Goal: Communication & Community: Ask a question

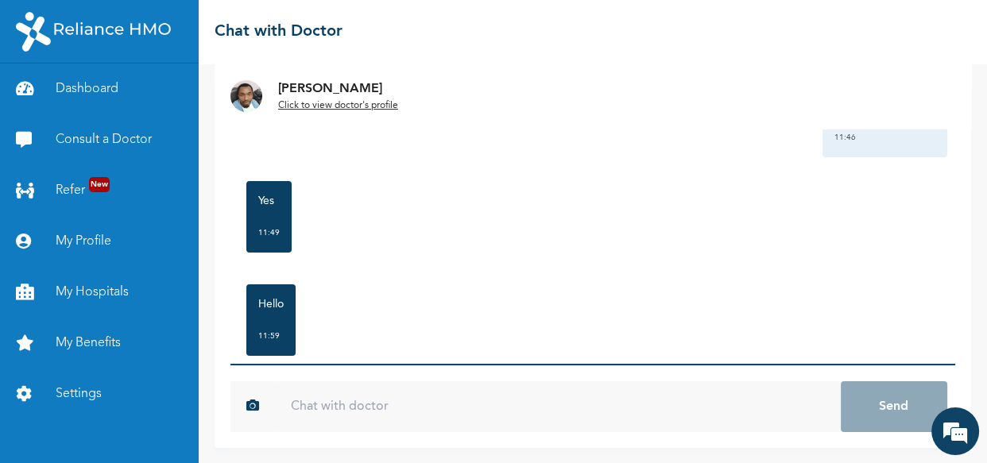
scroll to position [2080, 0]
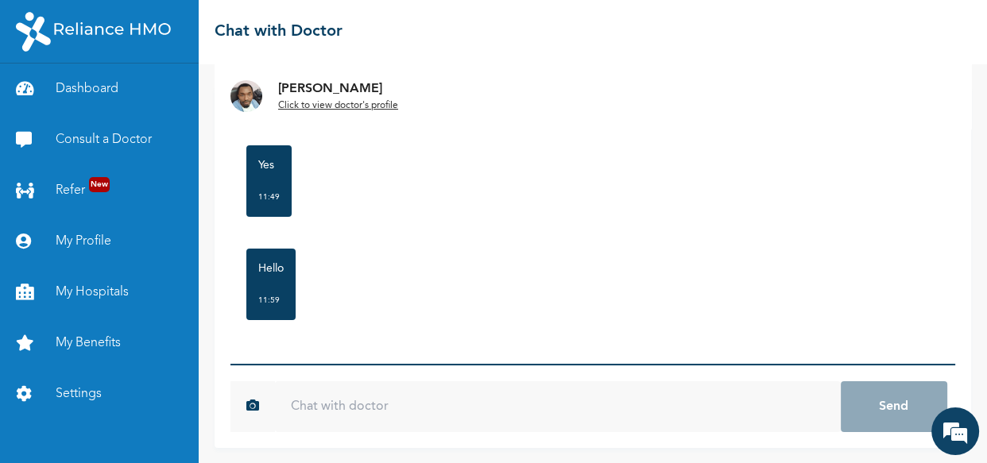
click at [354, 405] on input "text" at bounding box center [558, 407] width 566 height 51
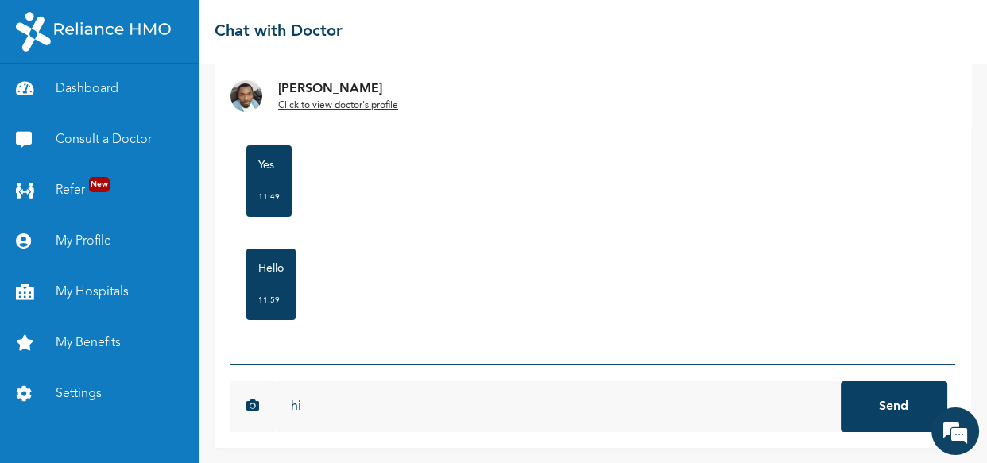
type input "hi"
click at [867, 398] on button "Send" at bounding box center [894, 407] width 107 height 51
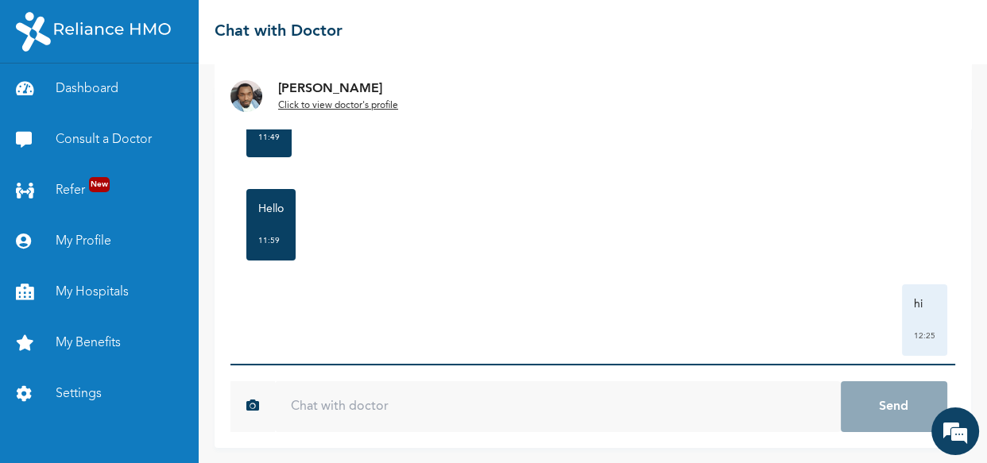
scroll to position [2167, 0]
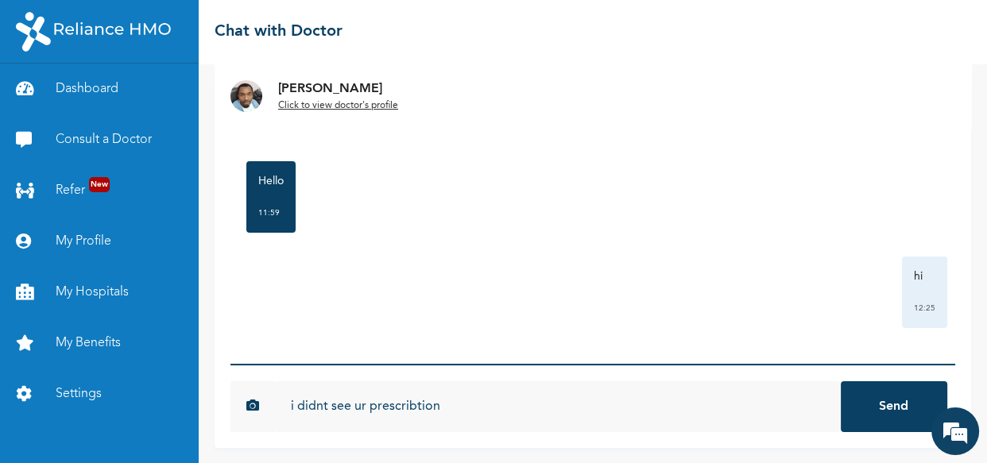
click at [423, 411] on input "i didnt see ur prescribtion" at bounding box center [558, 407] width 566 height 51
type input "i didnt see ur prescription"
click at [868, 406] on button "Send" at bounding box center [894, 407] width 107 height 51
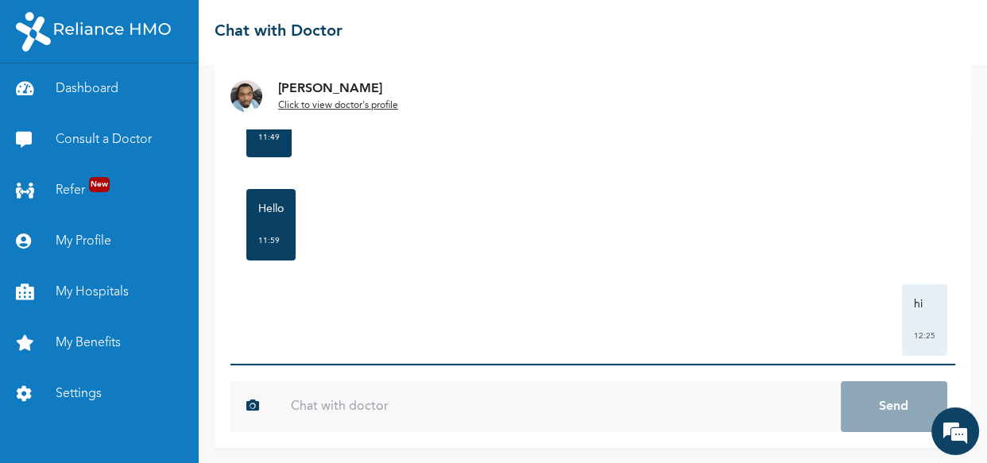
scroll to position [2255, 0]
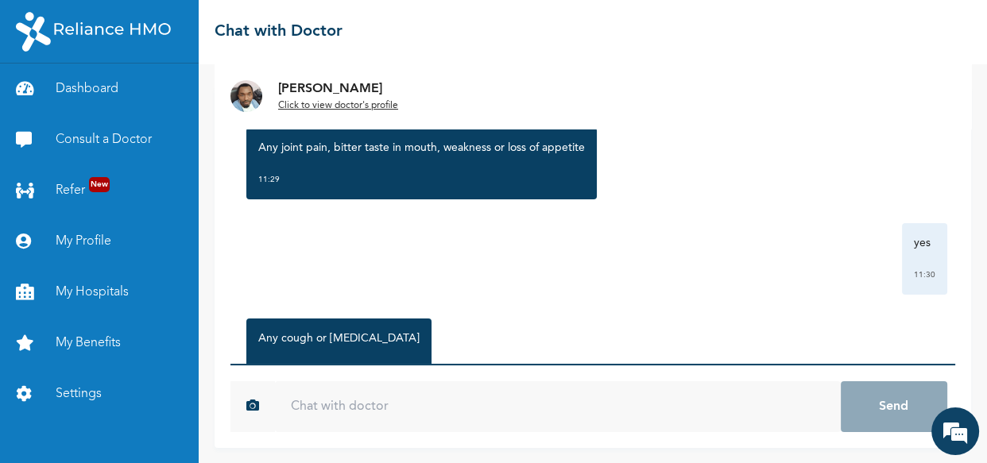
scroll to position [2255, 0]
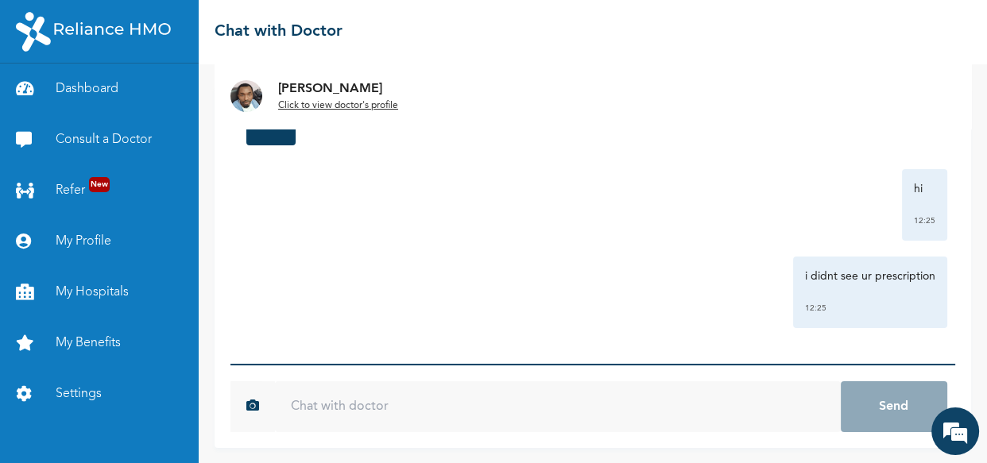
click at [412, 220] on div "hi 12:25" at bounding box center [592, 205] width 709 height 72
click at [370, 190] on div "hi 12:25" at bounding box center [592, 205] width 709 height 72
click at [341, 104] on u "Click to view doctor's profile" at bounding box center [338, 106] width 120 height 10
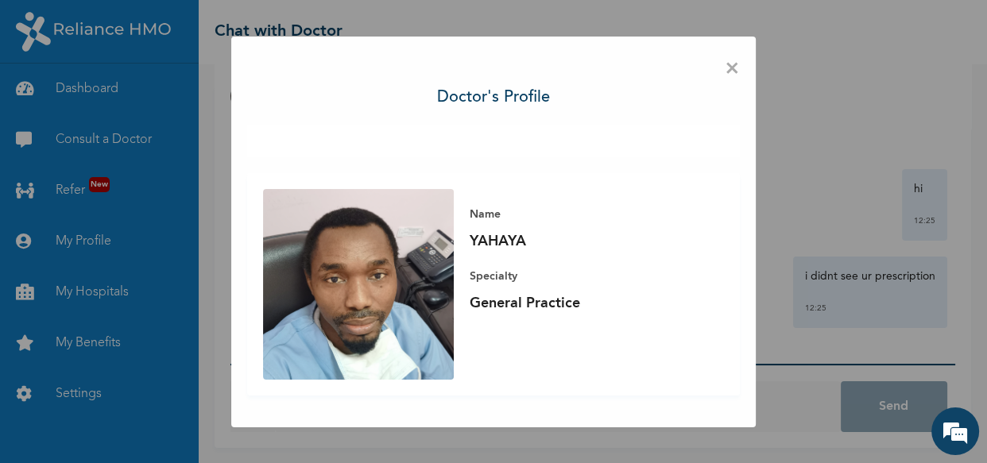
click at [733, 68] on span "×" at bounding box center [732, 68] width 15 height 33
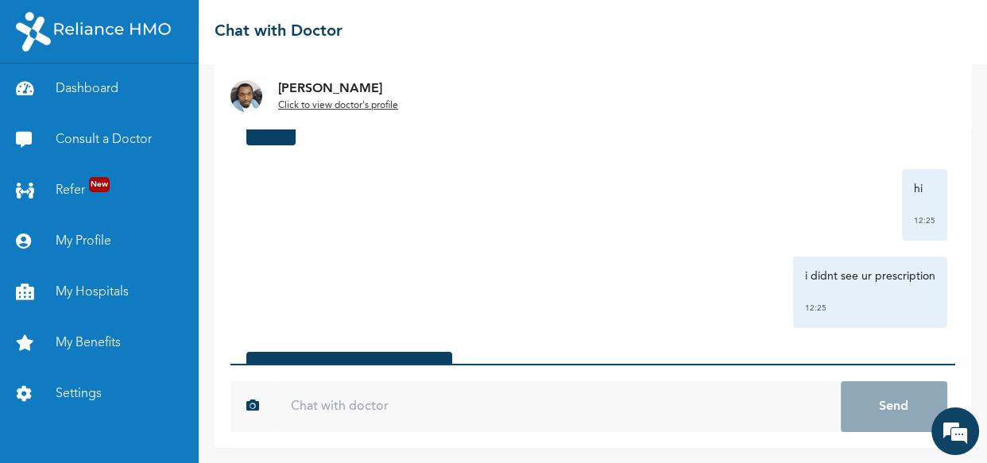
scroll to position [2358, 0]
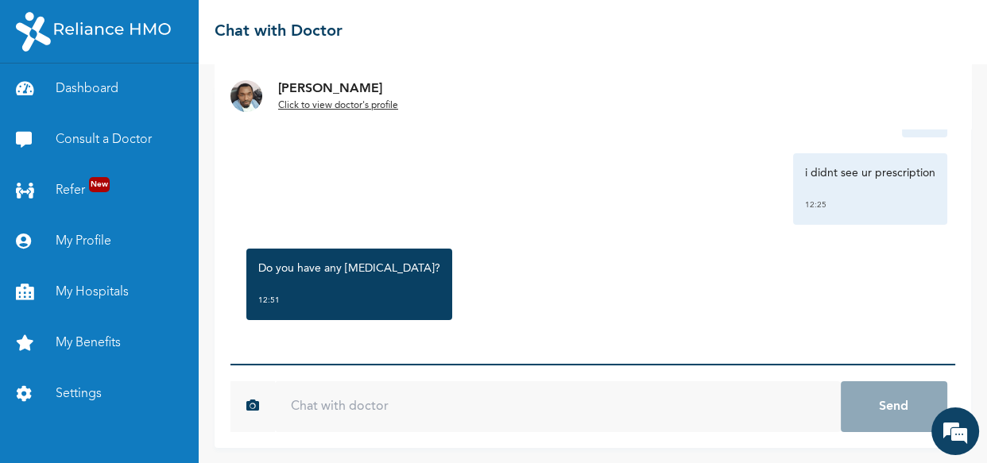
click at [324, 405] on input "text" at bounding box center [558, 407] width 566 height 51
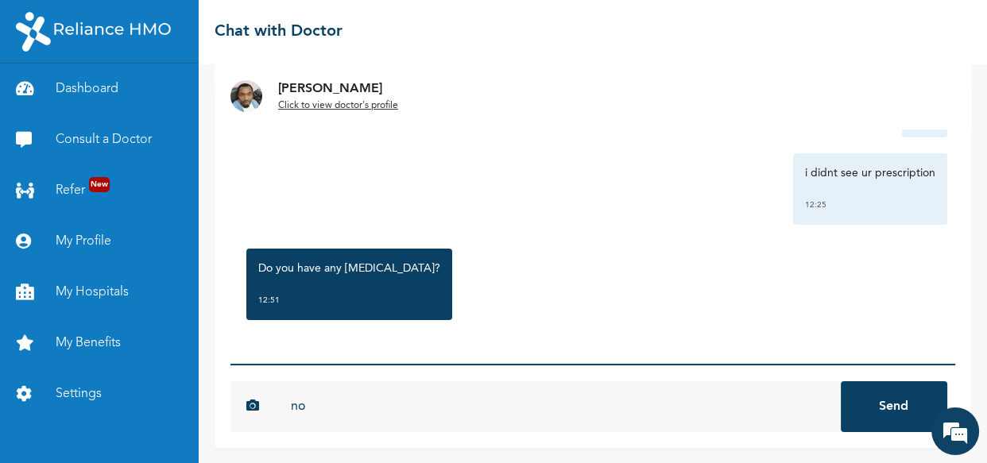
type input "no"
click at [892, 405] on button "Send" at bounding box center [894, 407] width 107 height 51
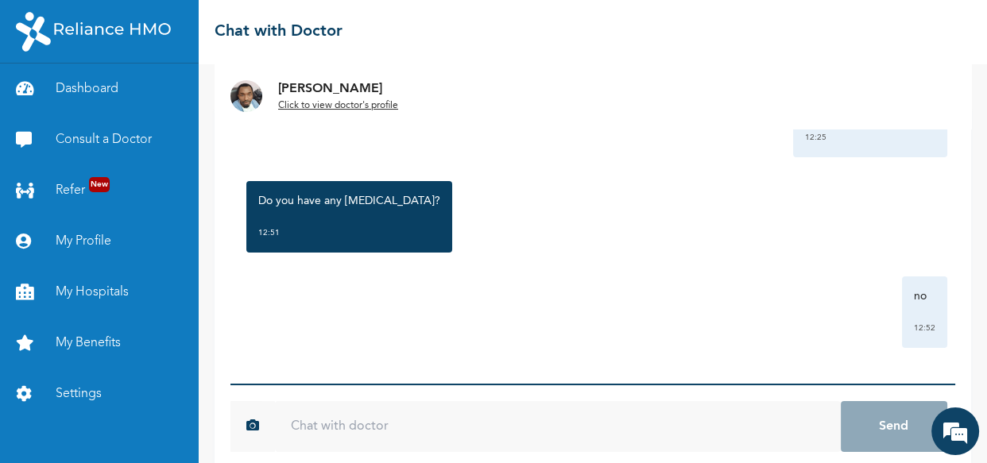
scroll to position [59, 0]
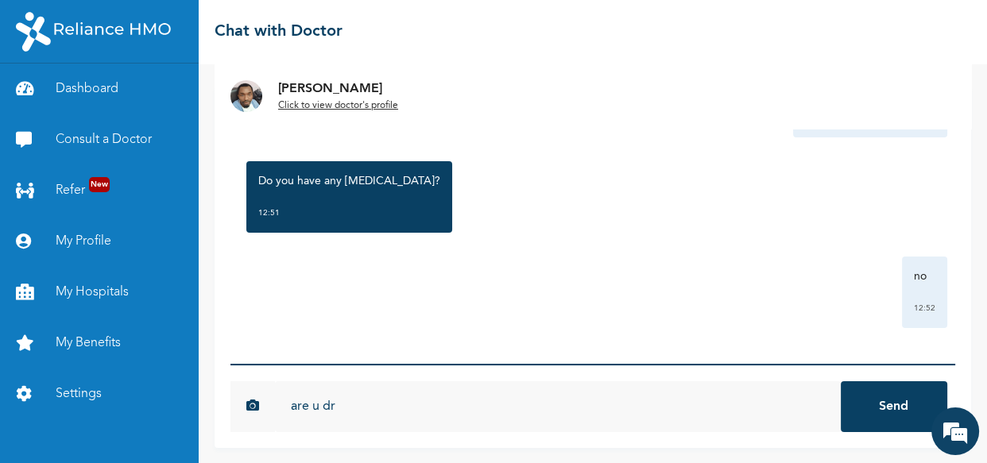
type input "are u dr"
click at [879, 390] on button "Send" at bounding box center [894, 407] width 107 height 51
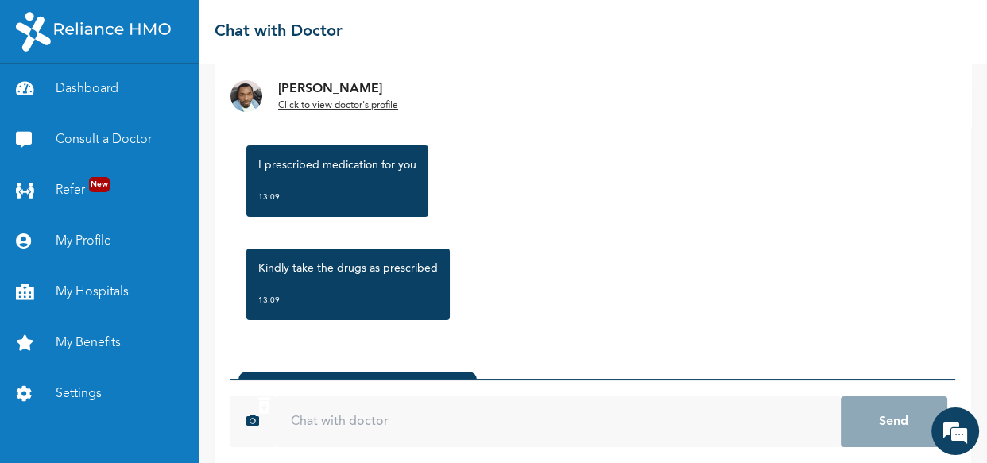
scroll to position [149, 0]
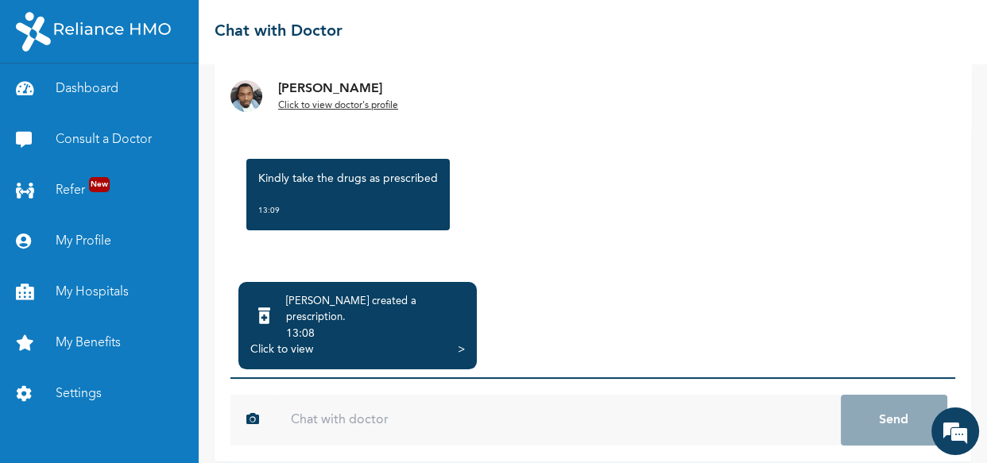
click at [386, 342] on div "Click to view >" at bounding box center [357, 350] width 215 height 16
click at [456, 342] on div "Click to view >" at bounding box center [357, 350] width 215 height 16
click at [459, 342] on div ">" at bounding box center [461, 350] width 7 height 16
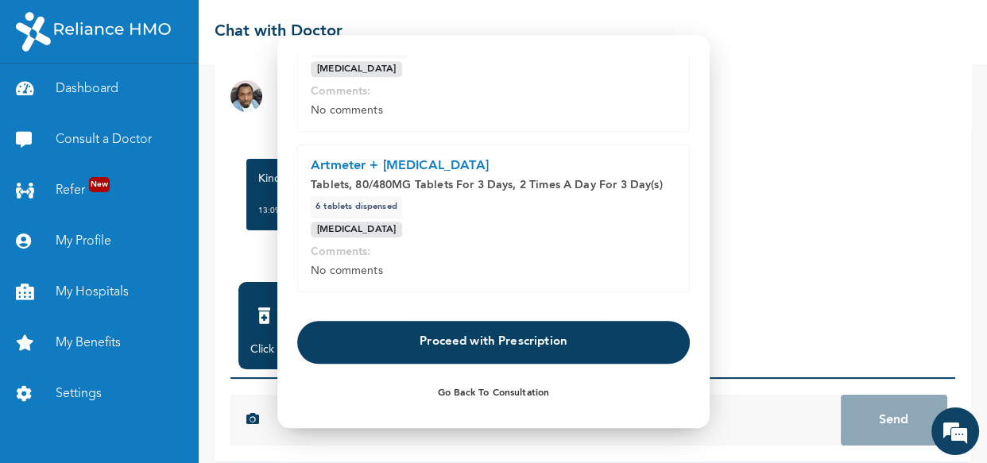
scroll to position [316, 0]
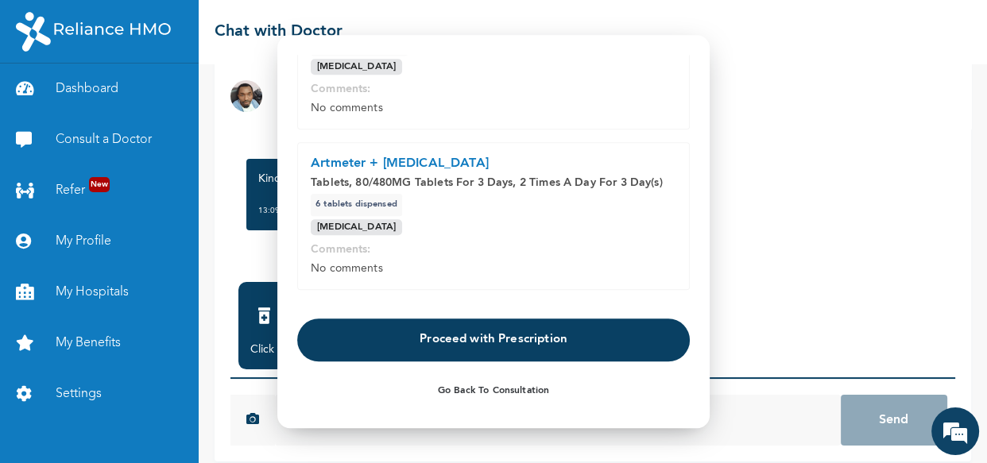
click at [448, 336] on button "Proceed with Prescription" at bounding box center [493, 340] width 393 height 43
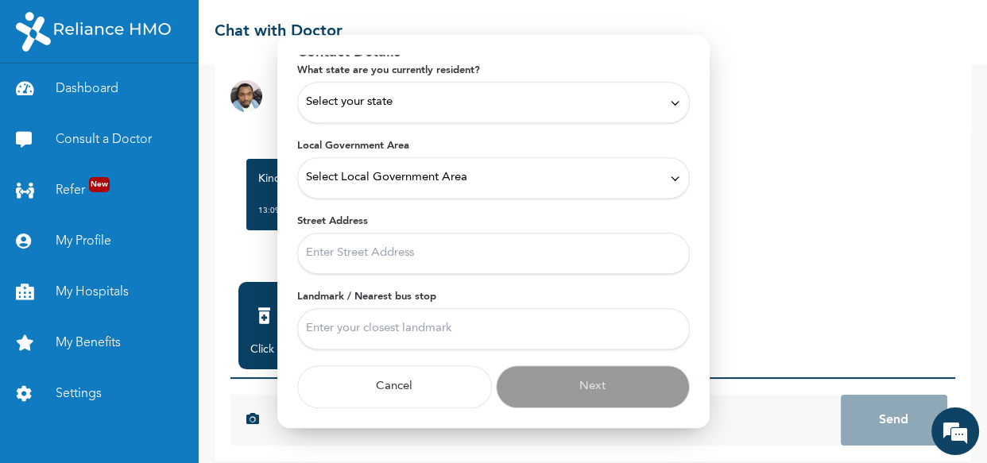
scroll to position [78, 0]
click at [596, 104] on div "Select your state" at bounding box center [493, 103] width 375 height 17
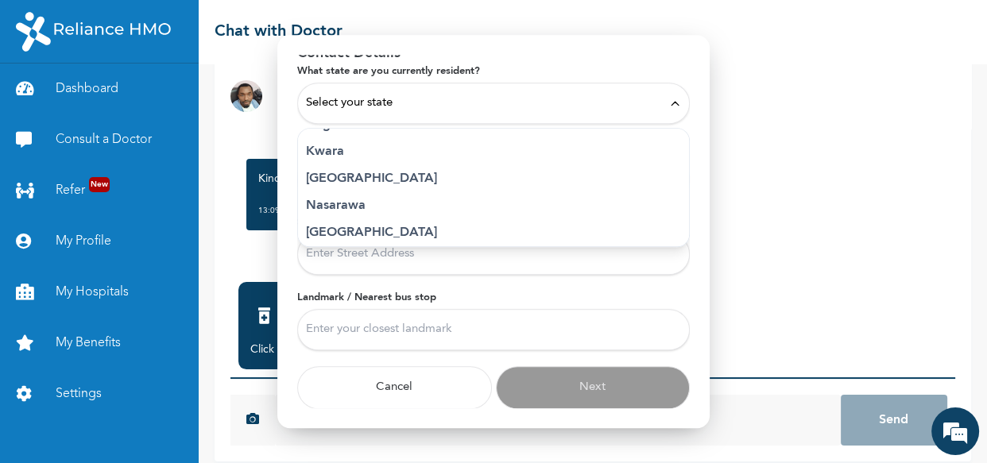
scroll to position [626, 0]
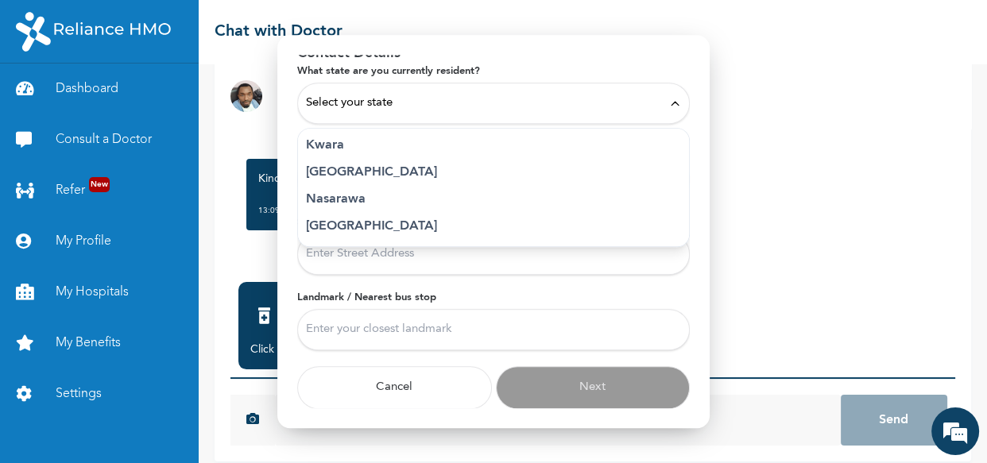
click at [356, 169] on p "Lagos" at bounding box center [493, 172] width 375 height 19
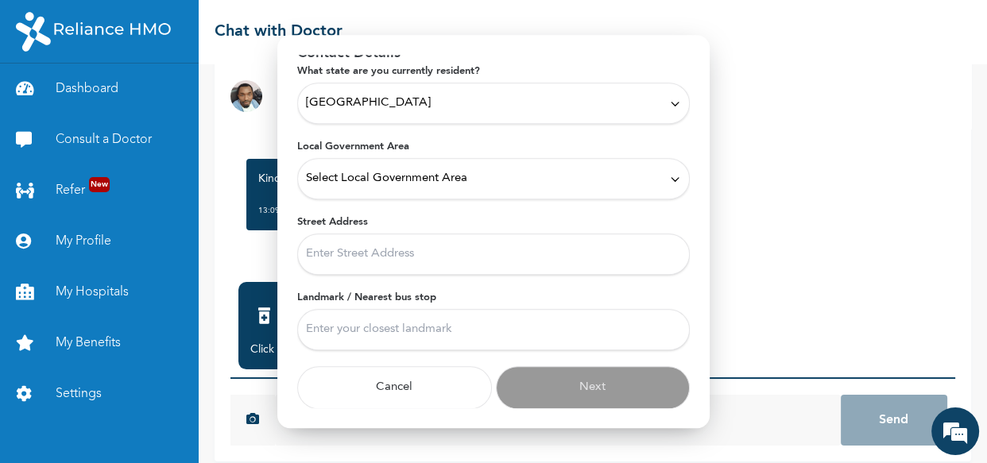
click at [552, 178] on div "Select Local Government Area" at bounding box center [493, 178] width 375 height 17
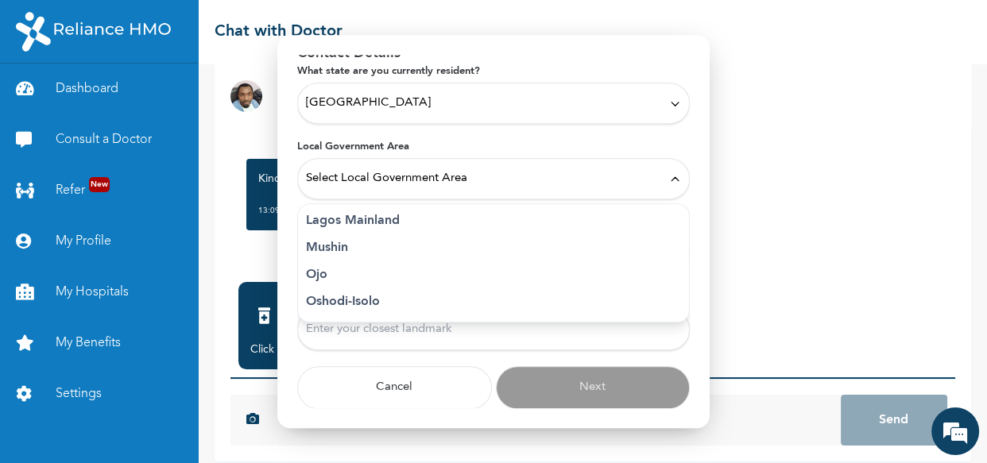
scroll to position [437, 0]
click at [336, 301] on p "Surulere" at bounding box center [493, 302] width 375 height 19
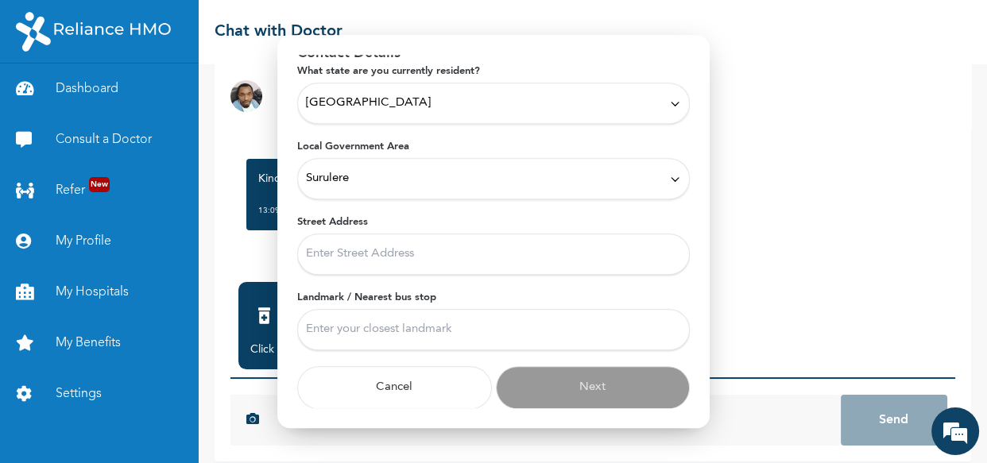
click at [367, 261] on input "Street Address" at bounding box center [493, 254] width 393 height 41
type input "77/79 Eric moore"
click at [425, 328] on input "Landmark / Nearest bus stop" at bounding box center [493, 329] width 393 height 41
type input "indomie"
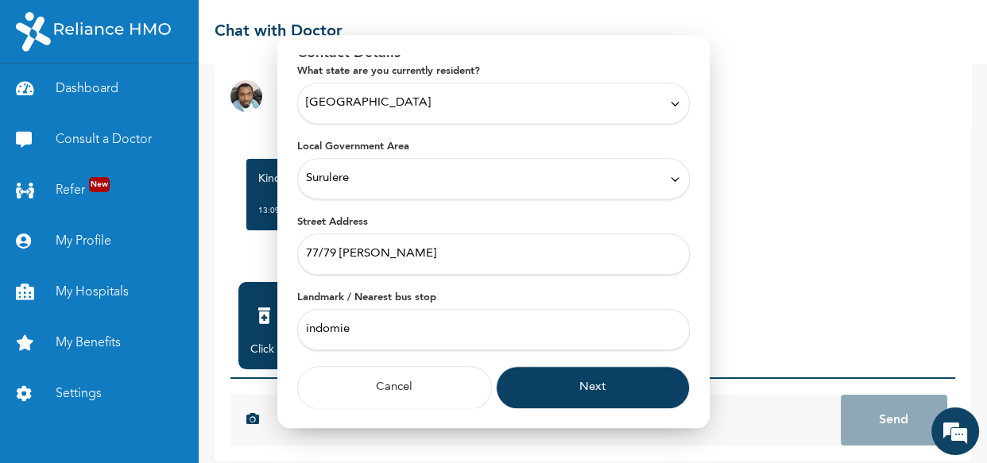
click at [526, 388] on button "Next" at bounding box center [593, 387] width 195 height 43
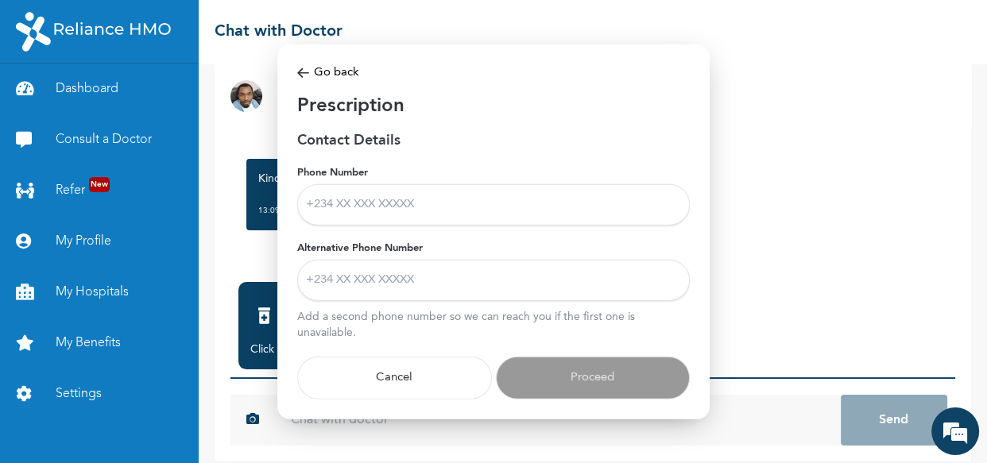
scroll to position [0, 0]
click at [479, 214] on input "Phone Number" at bounding box center [493, 204] width 393 height 41
type input "07042401092"
click at [412, 274] on input "Alternative Phone Number" at bounding box center [493, 280] width 393 height 41
type input "08189289804"
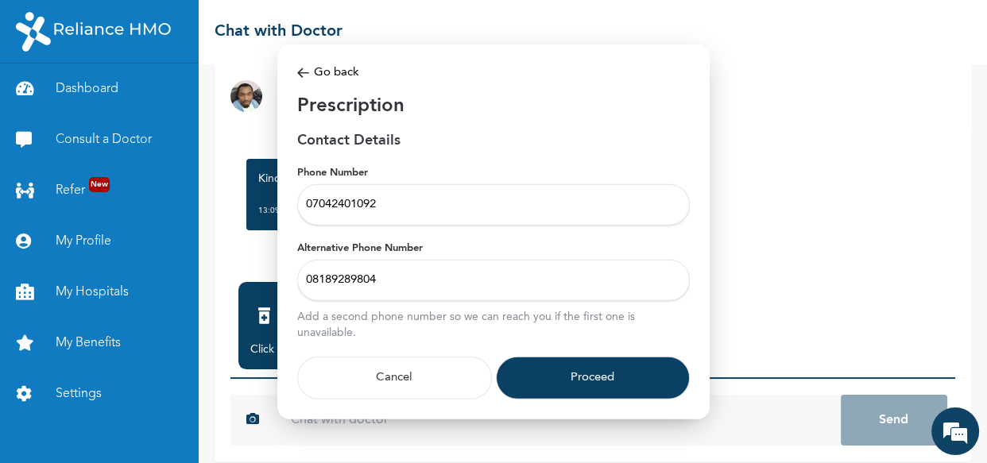
click at [593, 372] on button "Proceed" at bounding box center [593, 378] width 195 height 43
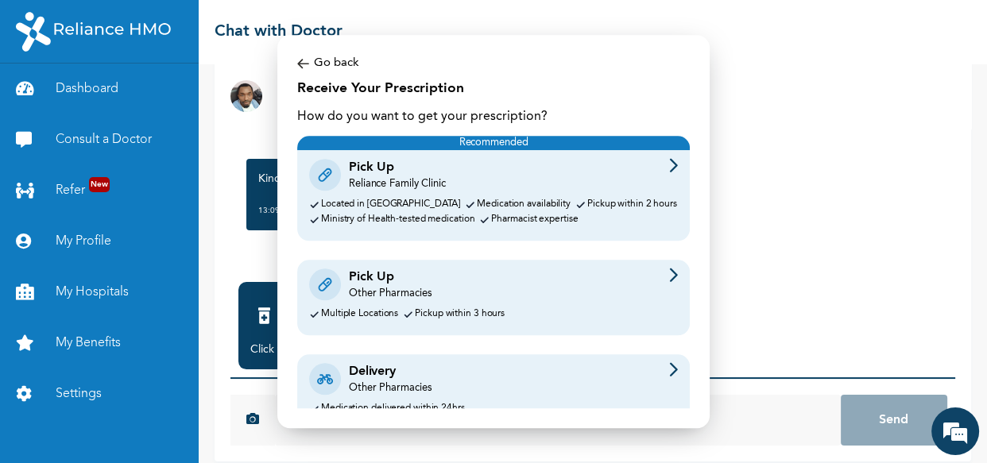
click at [402, 293] on div "Other Pharmacies" at bounding box center [390, 294] width 83 height 14
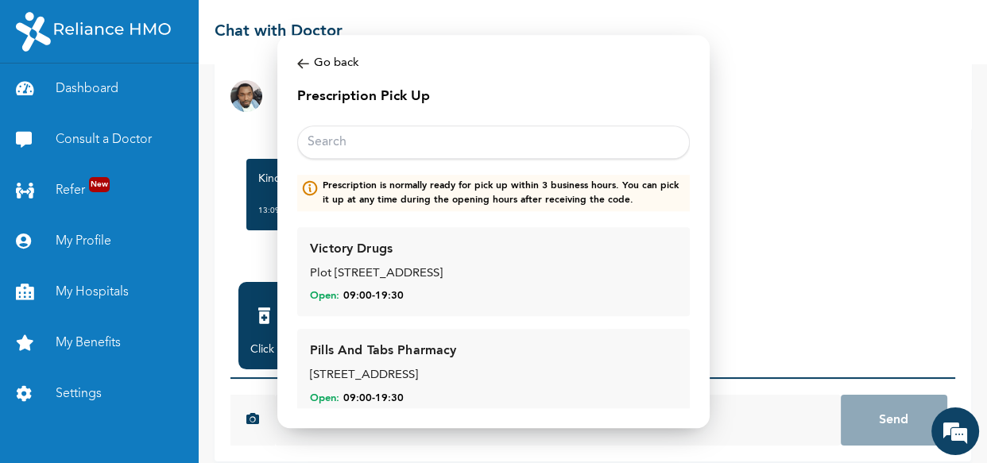
click at [389, 140] on input "text" at bounding box center [493, 142] width 393 height 33
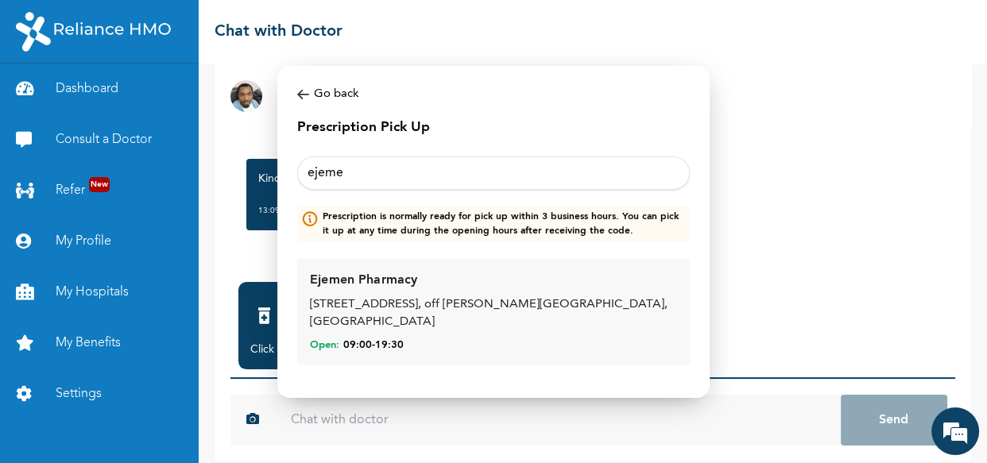
type input "ejemen"
click at [427, 318] on div "7 Akinsemoyin street, off Bode Thomas road, Surulere" at bounding box center [493, 315] width 367 height 36
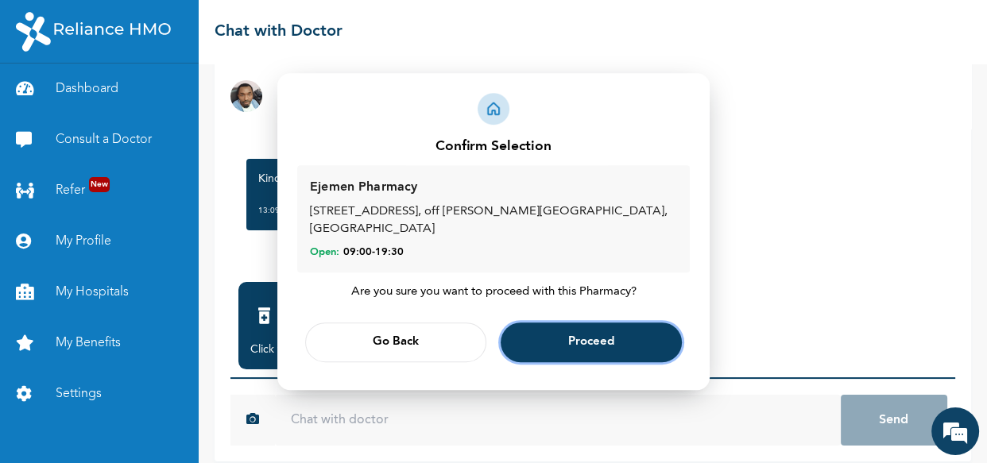
click at [565, 329] on button "Proceed" at bounding box center [591, 343] width 181 height 40
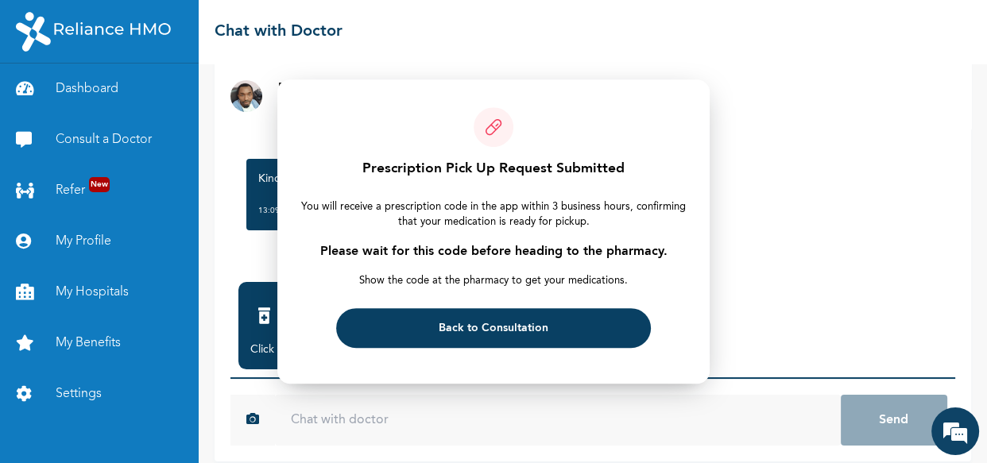
click at [553, 331] on button "Back to Consultation" at bounding box center [493, 328] width 314 height 40
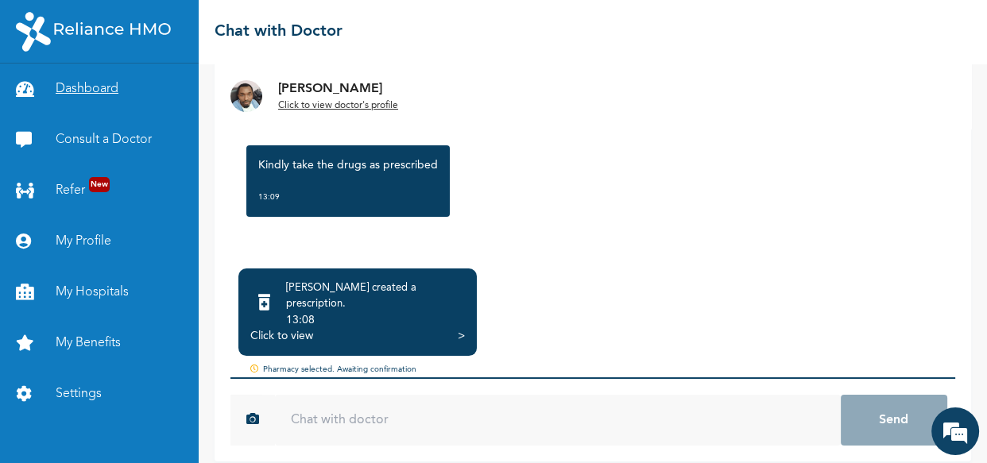
click at [62, 95] on link "Dashboard" at bounding box center [99, 89] width 199 height 51
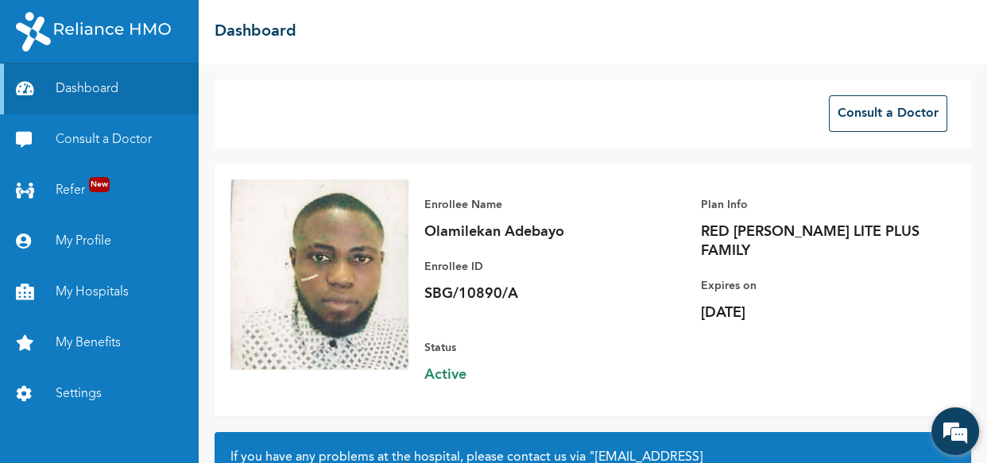
click at [942, 431] on em at bounding box center [955, 431] width 43 height 43
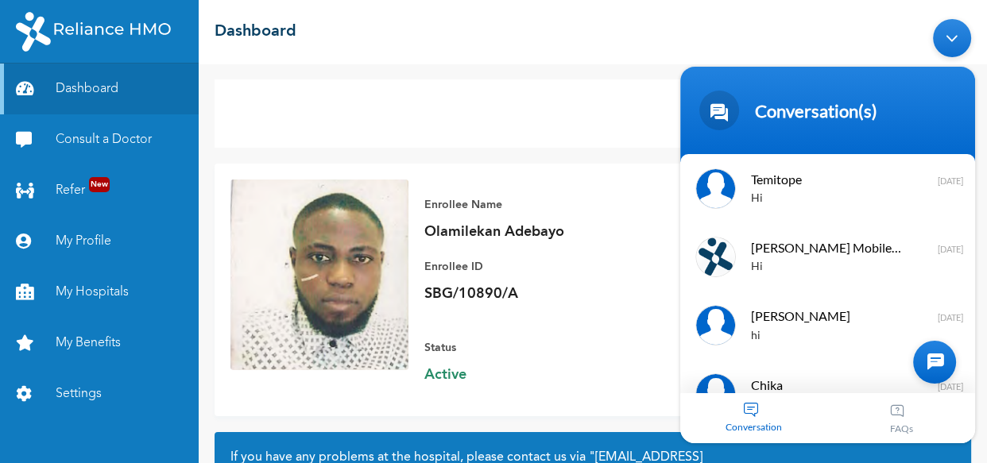
click at [915, 359] on div at bounding box center [934, 362] width 43 height 43
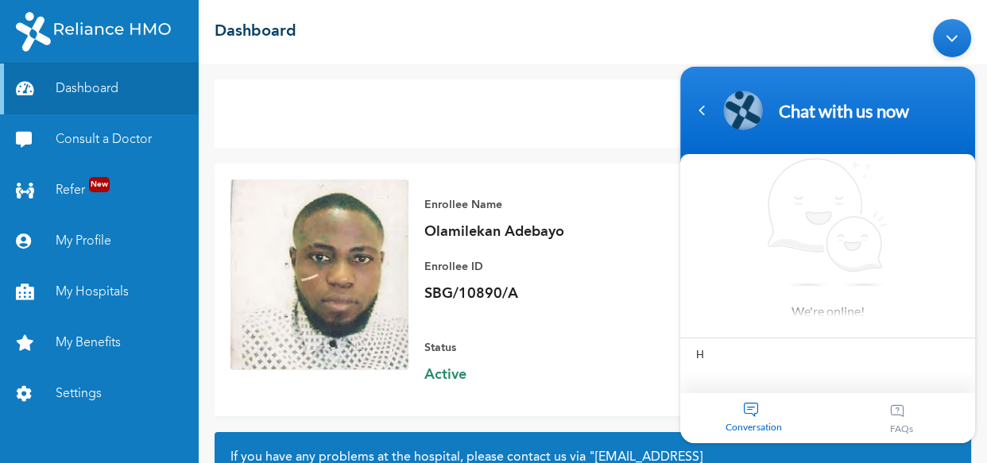
type textarea "HI"
click at [950, 371] on span at bounding box center [956, 374] width 24 height 24
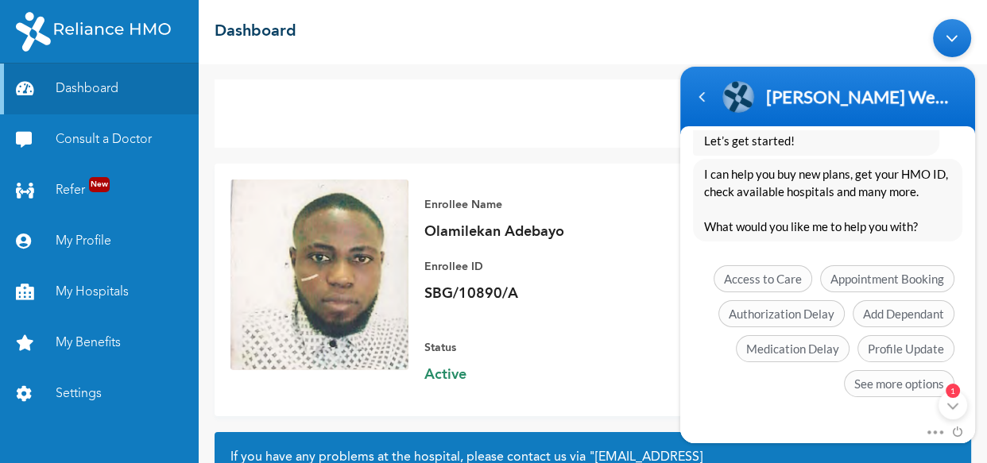
scroll to position [432, 0]
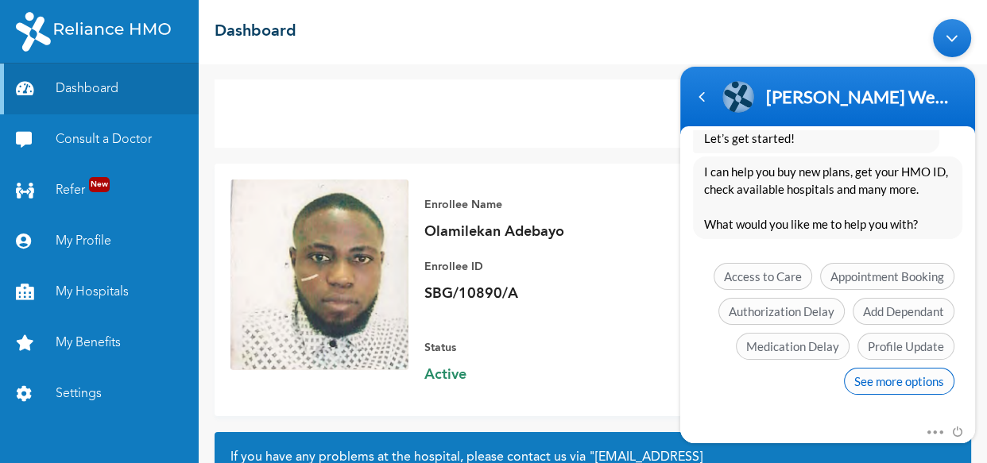
click at [878, 380] on span "See more options" at bounding box center [899, 381] width 111 height 27
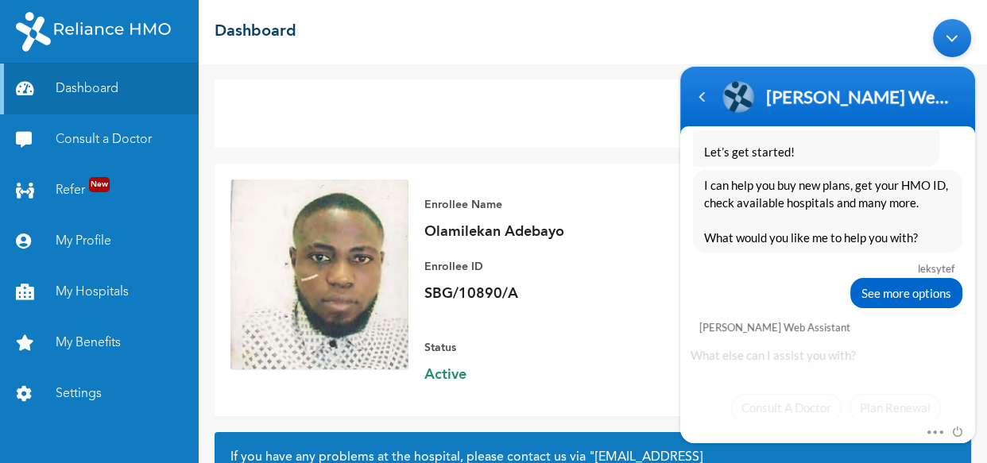
scroll to position [549, 0]
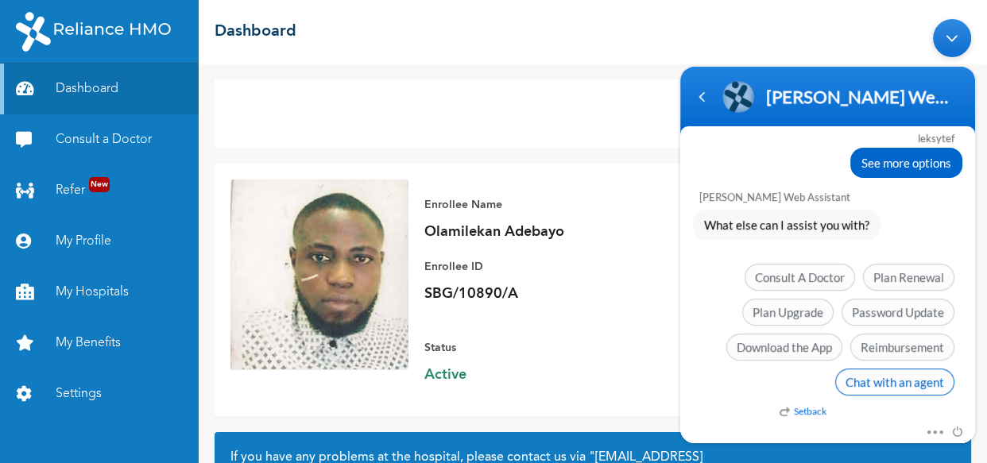
click at [870, 388] on span "Chat with an agent" at bounding box center [895, 382] width 119 height 27
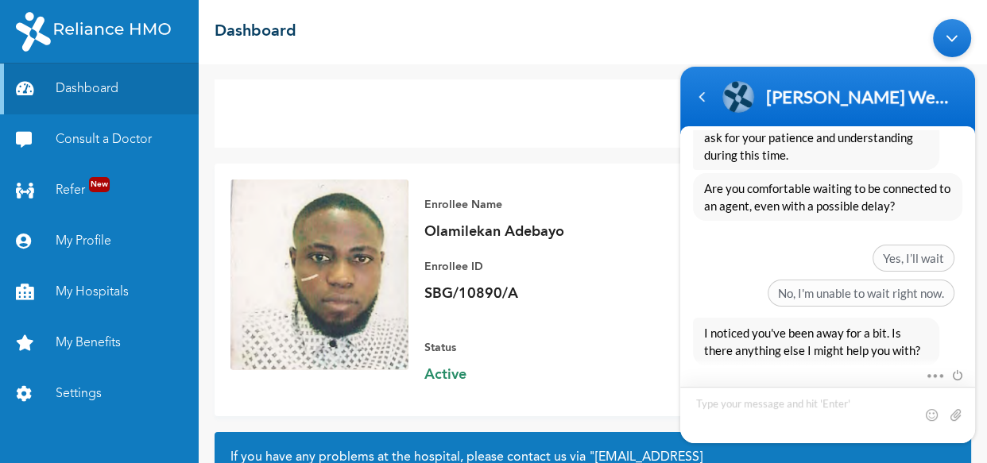
scroll to position [827, 0]
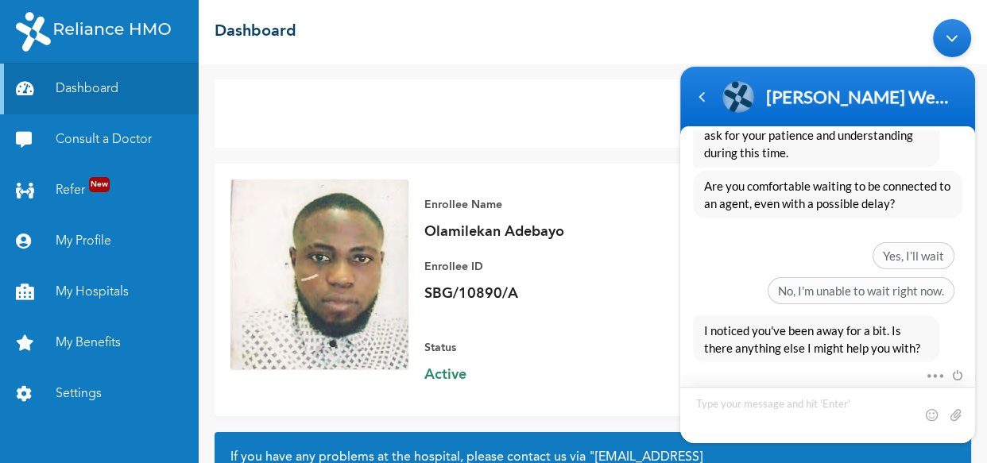
click at [788, 417] on textarea "Type your message and hit 'Enter'" at bounding box center [828, 415] width 295 height 56
type textarea "SORRY HI"
click at [952, 417] on span at bounding box center [956, 415] width 16 height 16
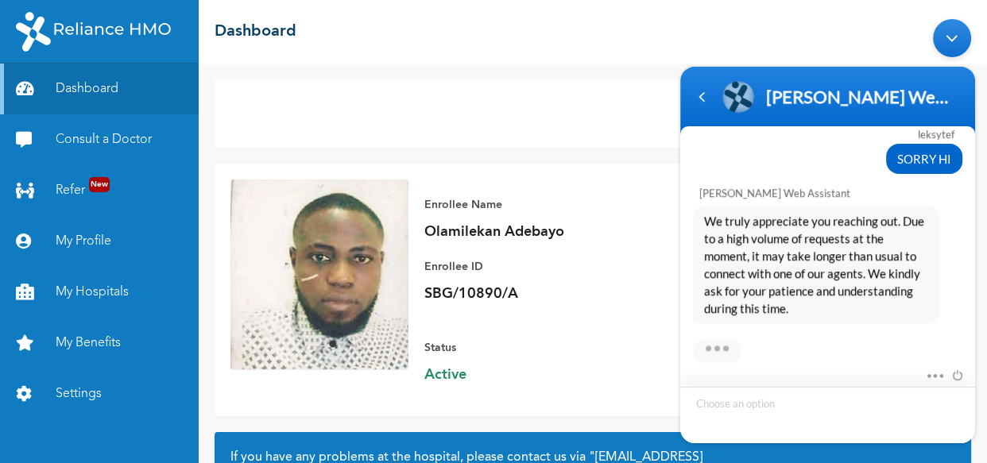
scroll to position [1097, 0]
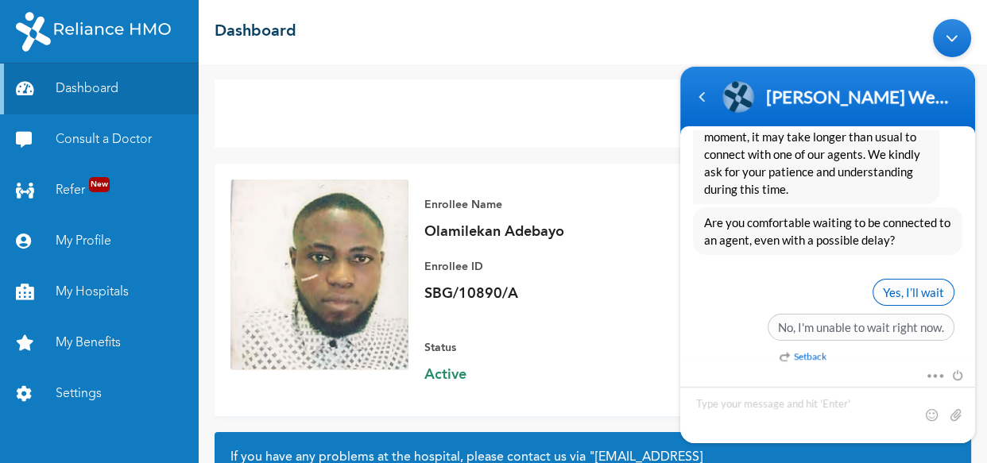
click at [909, 285] on span "Yes, I’ll wait" at bounding box center [914, 292] width 82 height 27
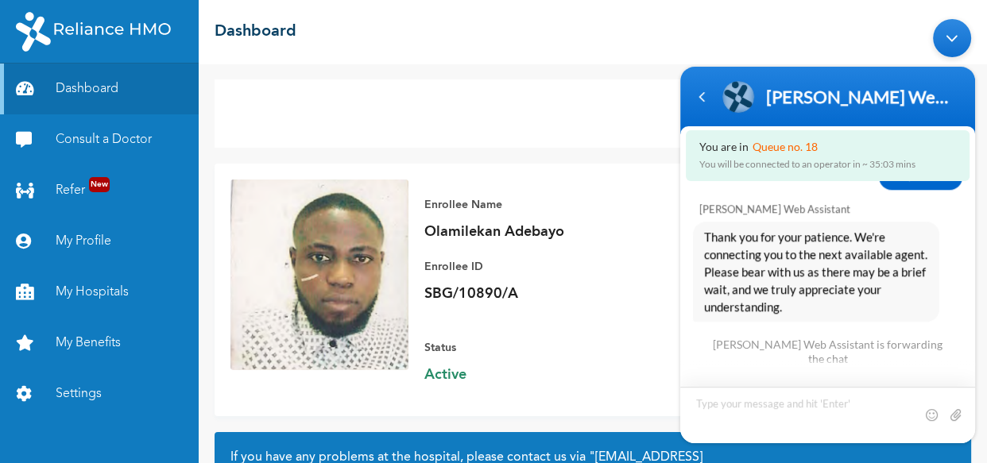
scroll to position [1207, 0]
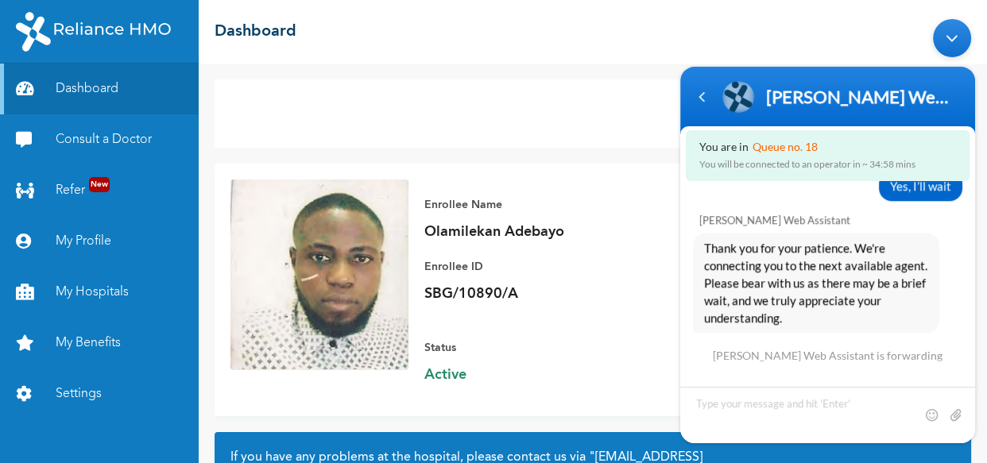
click at [658, 259] on div "Enrollee Name Olamilekan Adebayo Enrollee ID SBG/10890/A Plan Info RED BERYL LI…" at bounding box center [682, 290] width 547 height 221
click at [767, 30] on body "Naomi Enrollee Web Assistant Enrollee Web App Assistant You are in Queue no. 18…" at bounding box center [828, 231] width 311 height 440
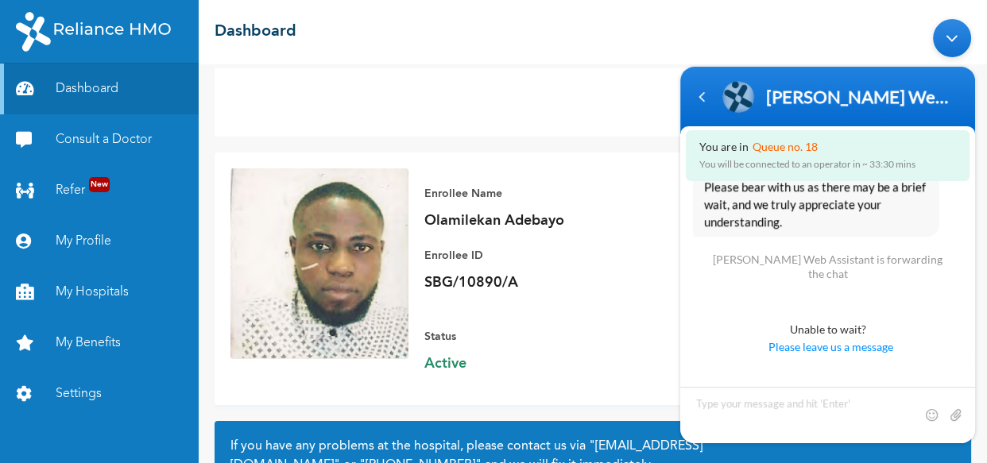
scroll to position [0, 0]
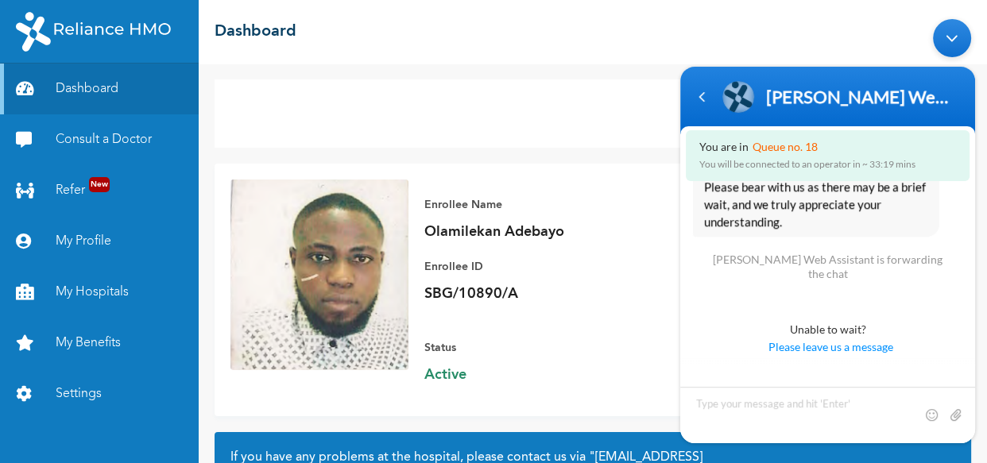
click at [563, 63] on div "☰ Dashboard" at bounding box center [593, 32] width 789 height 64
click at [684, 36] on body "Naomi Enrollee Web Assistant Enrollee Web App Assistant You are in Queue no. 18…" at bounding box center [828, 231] width 311 height 440
click at [549, 83] on div "Consult a Doctor" at bounding box center [593, 113] width 757 height 68
click at [568, 366] on span "Active" at bounding box center [536, 375] width 223 height 19
click at [732, 36] on body "Naomi Enrollee Web Assistant Enrollee Web App Assistant You are in Queue no. 18…" at bounding box center [828, 231] width 311 height 440
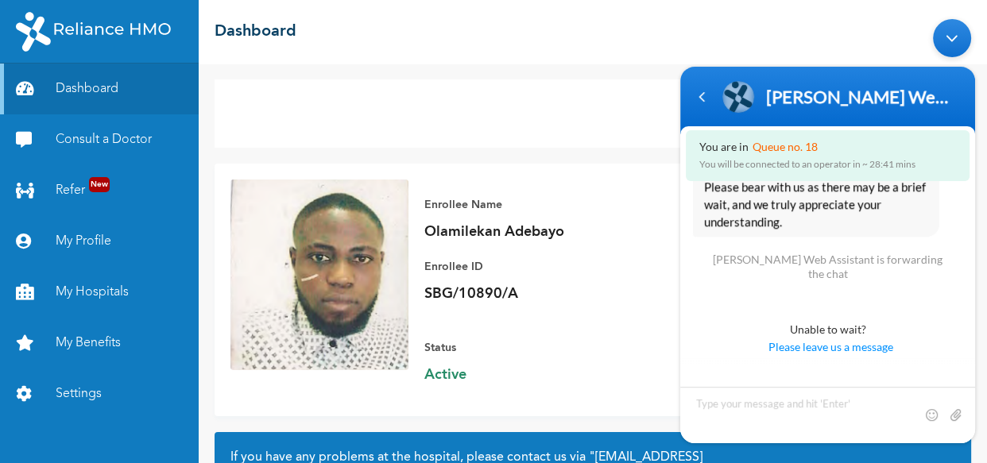
click at [634, 227] on p "Olamilekan Adebayo" at bounding box center [536, 232] width 223 height 19
click at [692, 21] on body "Naomi Enrollee Web Assistant Enrollee Web App Assistant You are in Queue no. 18…" at bounding box center [828, 231] width 311 height 440
click at [704, 102] on div "Navigation go back" at bounding box center [702, 97] width 24 height 24
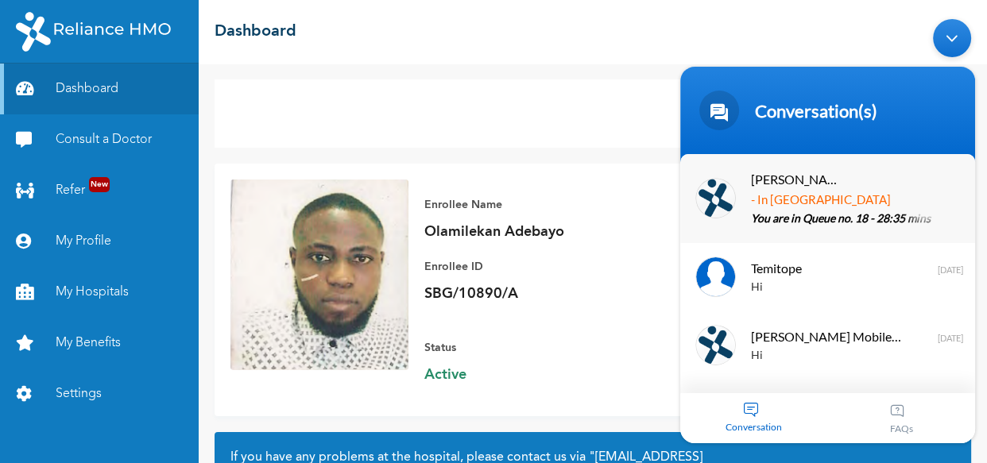
click at [767, 182] on span "[PERSON_NAME] Web Assistant" at bounding box center [796, 179] width 90 height 21
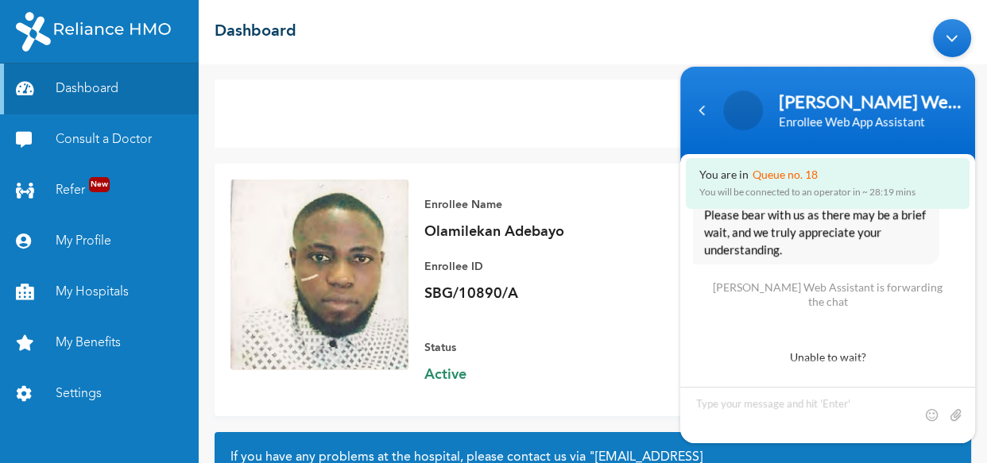
click at [642, 198] on p "Enrollee Name" at bounding box center [536, 205] width 223 height 19
click at [724, 51] on body "Naomi Enrollee Web Assistant Enrollee Web App Assistant You are in Queue no. 16…" at bounding box center [828, 231] width 311 height 440
click at [719, 417] on textarea "Type your message and hit 'Enter'" at bounding box center [828, 415] width 295 height 56
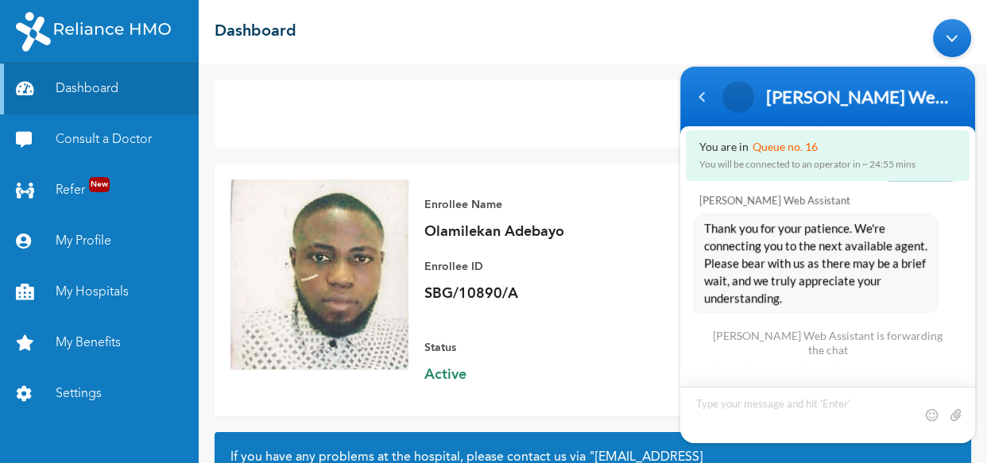
scroll to position [1303, 0]
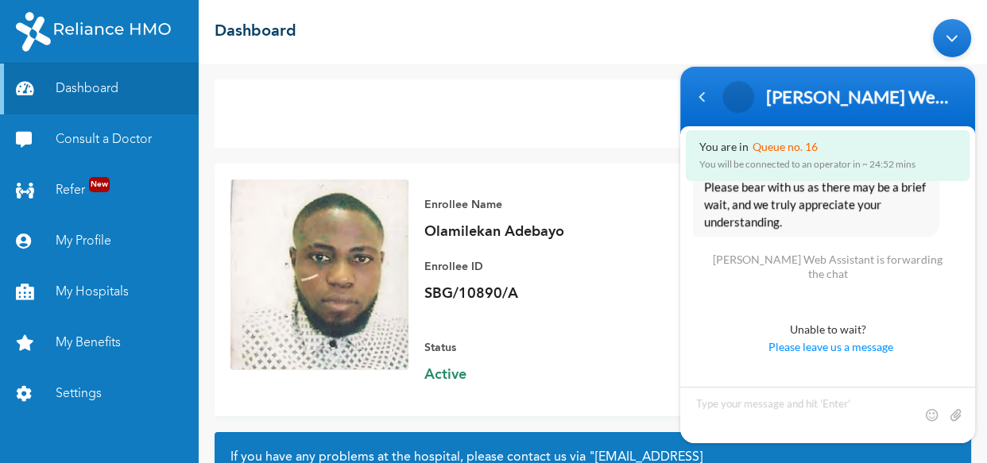
click at [753, 37] on body "Naomi Enrollee Web Assistant Enrollee Web App Assistant You are in Queue no. 16…" at bounding box center [828, 231] width 311 height 440
click at [142, 96] on link "Dashboard" at bounding box center [99, 89] width 199 height 51
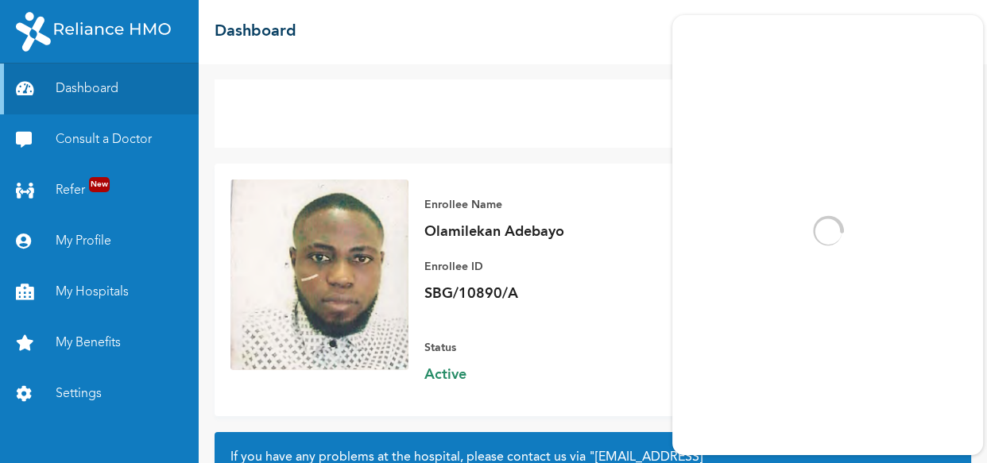
scroll to position [1340, 0]
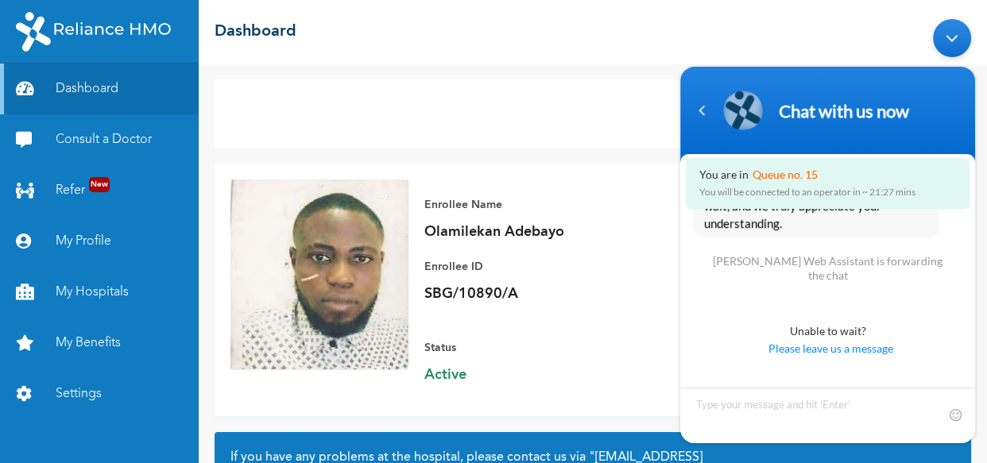
click at [694, 15] on body "Chat with us now You are in Queue no. 15 You will be connected to an operator i…" at bounding box center [828, 231] width 311 height 440
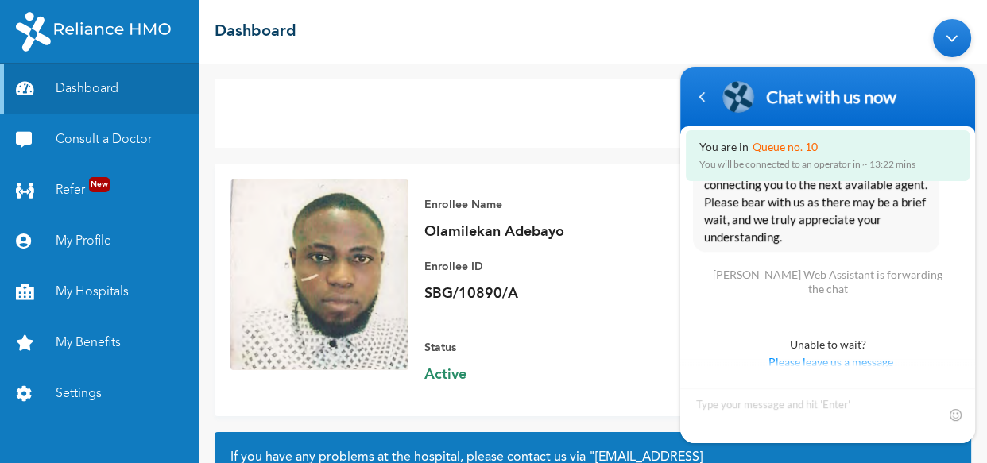
scroll to position [1313, 0]
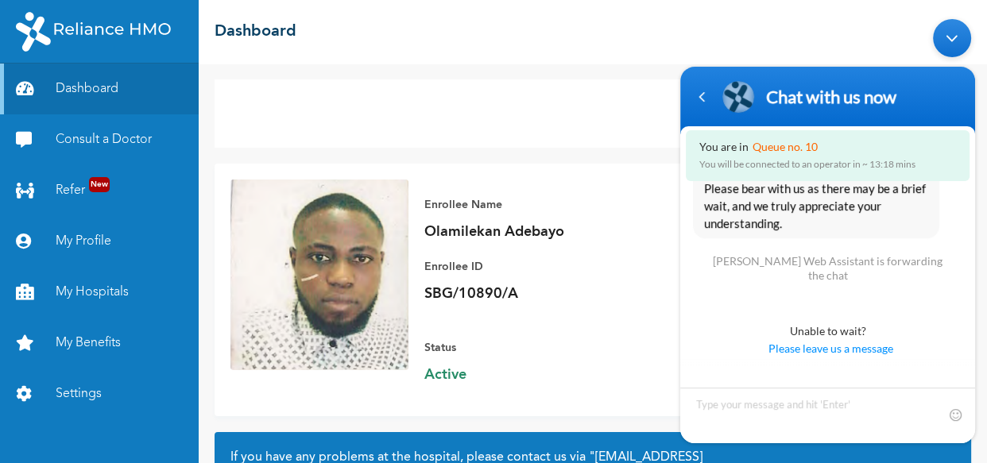
click at [711, 30] on body "Chat with us now You are in Queue no. 10 You will be connected to an operator i…" at bounding box center [828, 231] width 311 height 440
click at [668, 50] on div "☰ Dashboard" at bounding box center [593, 32] width 789 height 64
click at [585, 80] on div "Consult a Doctor" at bounding box center [593, 113] width 757 height 68
click at [692, 26] on body "Chat with us now You are in Queue no. 7 You will be connected to an operator in…" at bounding box center [828, 231] width 311 height 440
click at [878, 37] on body "Chat with us now You are in Queue no. 6 You will be connected to an operator in…" at bounding box center [828, 231] width 311 height 440
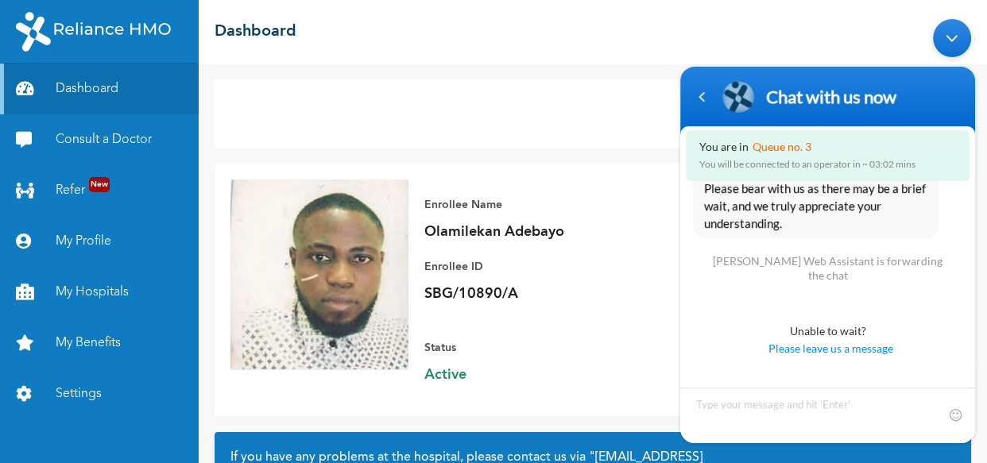
click at [663, 8] on div "☰ Dashboard" at bounding box center [593, 32] width 789 height 64
click at [743, 404] on textarea "Type your message and hit 'Enter'" at bounding box center [828, 416] width 295 height 56
type textarea "W"
type textarea "h"
type textarea "what is all dis all abt"
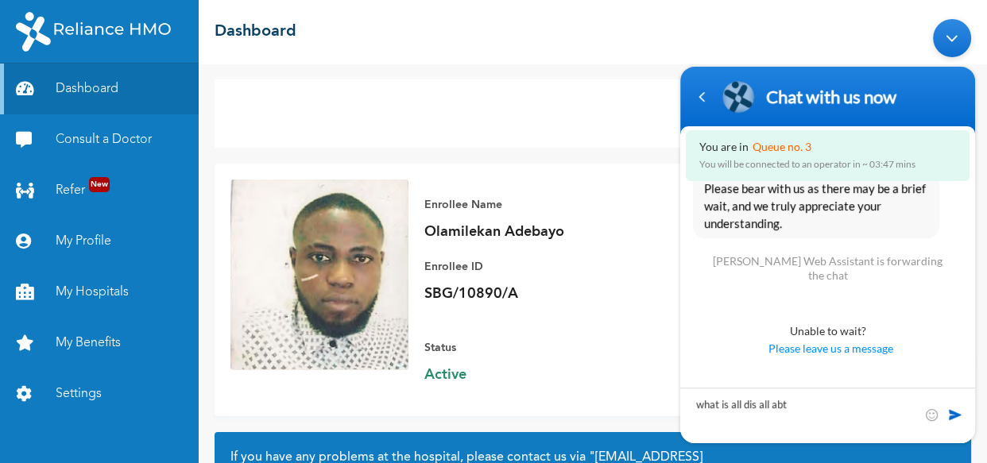
click at [958, 410] on span at bounding box center [956, 415] width 16 height 16
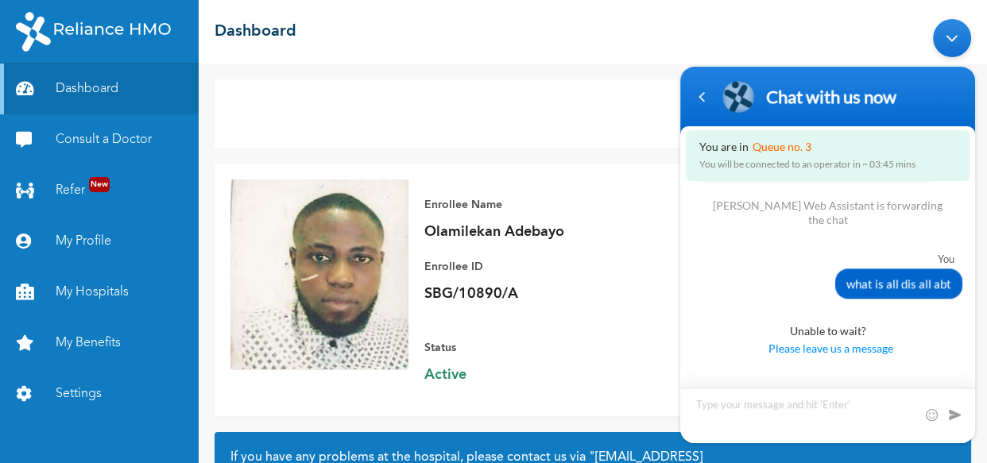
click at [809, 418] on textarea "Type your message and hit 'Enter'" at bounding box center [828, 416] width 295 height 56
type textarea "ave been wasting time waiting"
click at [952, 421] on span at bounding box center [956, 415] width 16 height 16
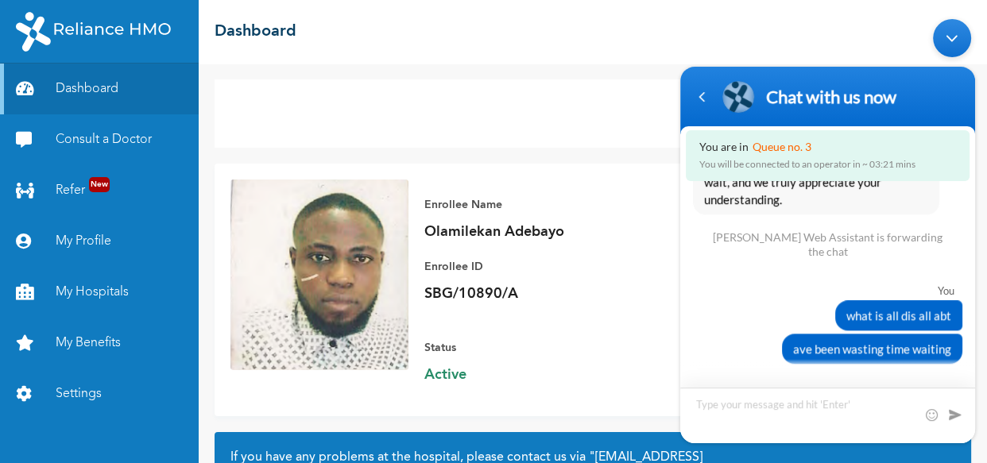
scroll to position [1402, 0]
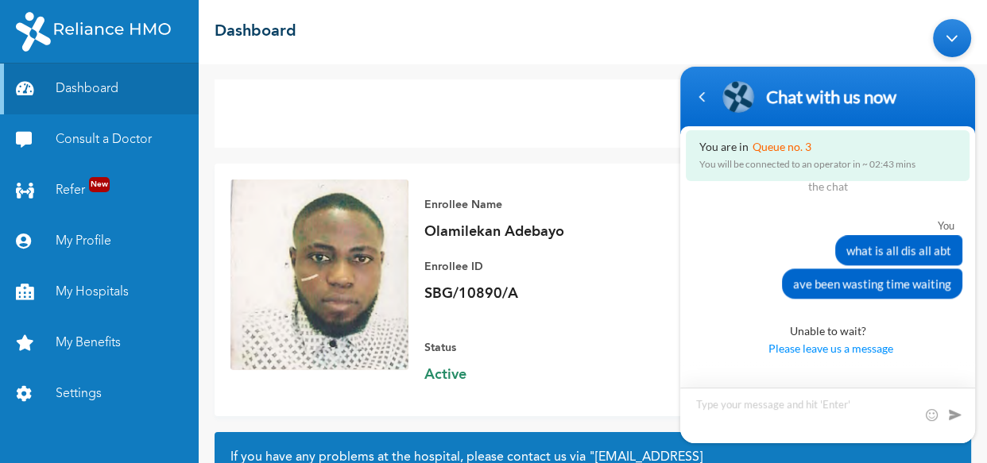
click at [759, 409] on textarea "Type your message and hit 'Enter'" at bounding box center [828, 416] width 295 height 56
type textarea "i consult a doctor since morning and am yet to receive my pick up code"
click at [957, 411] on span at bounding box center [956, 415] width 16 height 16
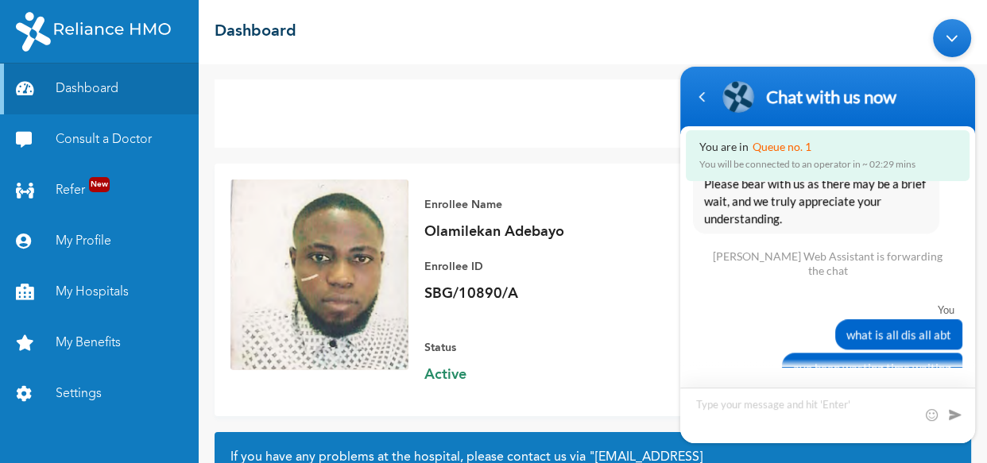
scroll to position [1452, 0]
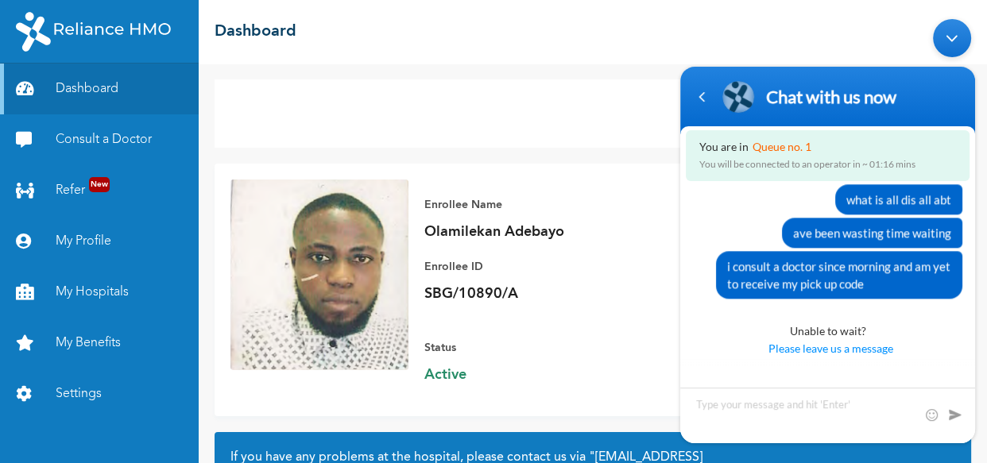
click at [619, 184] on div "Enrollee Name [PERSON_NAME] Enrollee ID SBG/10890/A" at bounding box center [536, 251] width 223 height 143
click at [726, 404] on textarea "Type your message and hit 'Enter'" at bounding box center [828, 416] width 295 height 56
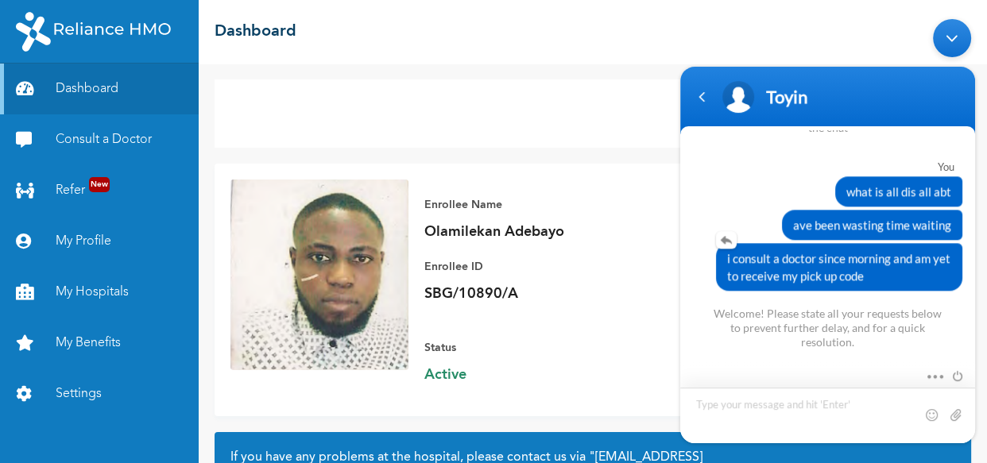
scroll to position [1552, 0]
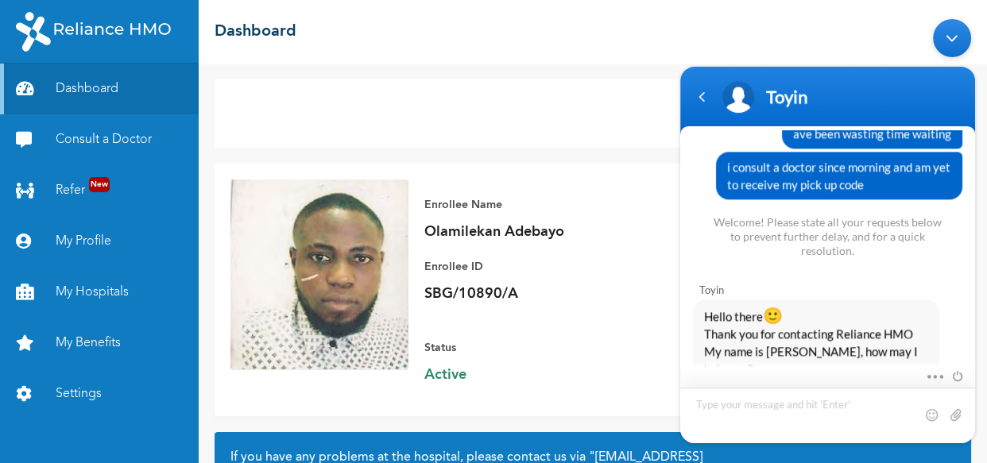
click at [758, 408] on textarea "Type your message and hit 'Enter'" at bounding box center [828, 416] width 295 height 56
type textarea "[DEMOGRAPHIC_DATA] day"
click at [950, 412] on span at bounding box center [956, 415] width 16 height 16
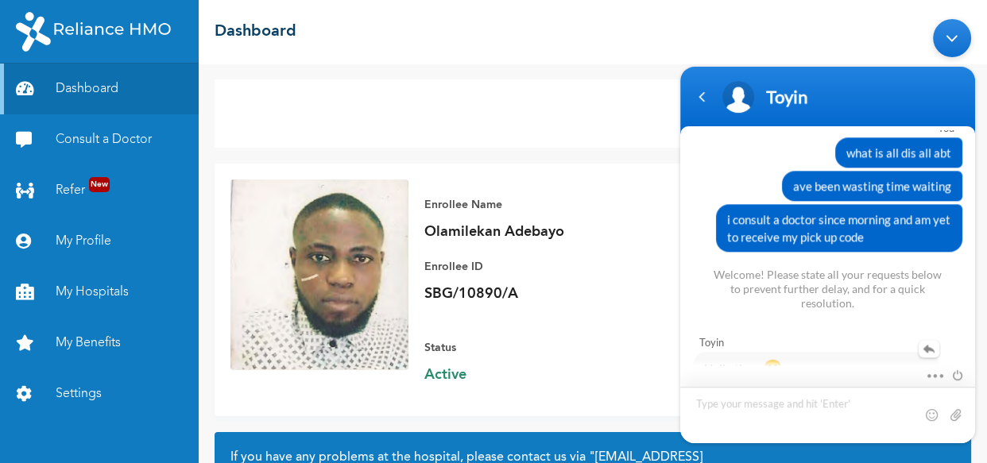
scroll to position [1476, 0]
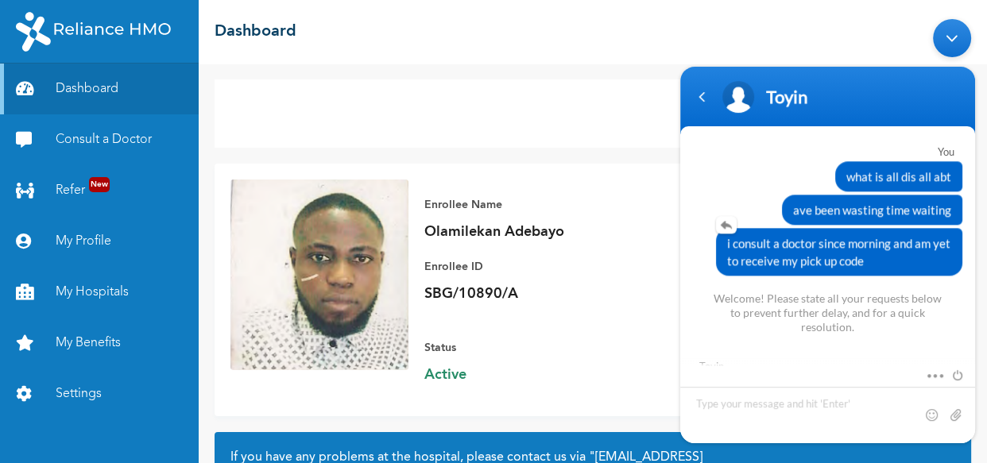
drag, startPoint x: 867, startPoint y: 254, endPoint x: 723, endPoint y: 234, distance: 145.4
click at [723, 234] on div "i consult a doctor since morning and am yet to receive my pick up code" at bounding box center [839, 252] width 246 height 48
copy span "i consult a doctor since morning and am yet to receive my pick up code"
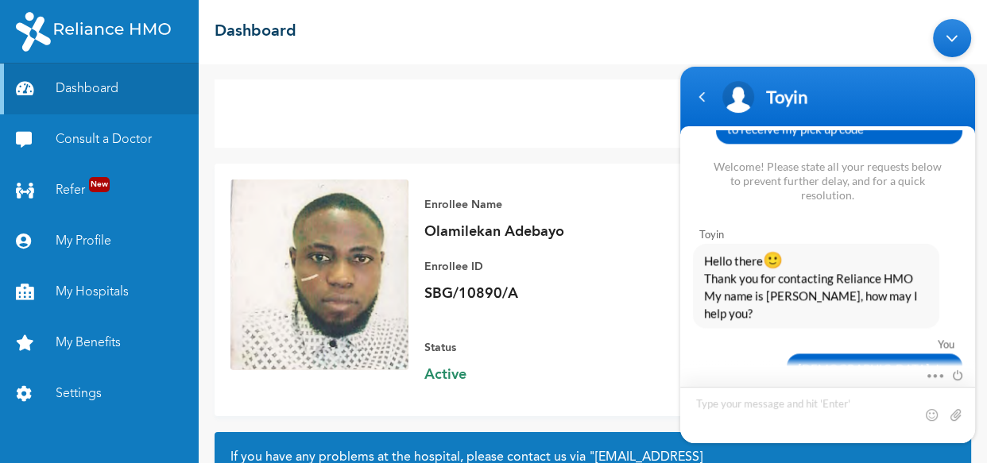
click at [727, 411] on textarea "Type your message and hit 'Enter'" at bounding box center [828, 415] width 295 height 56
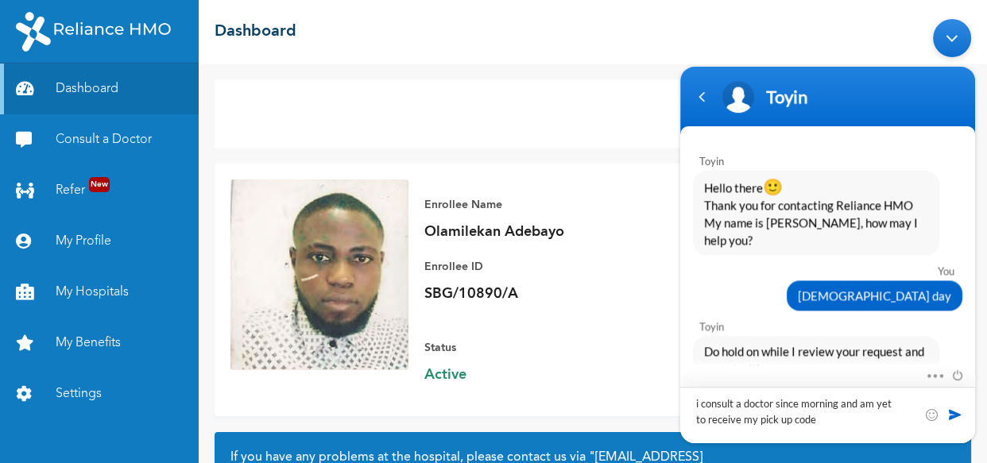
type textarea "i consult a doctor since morning and am yet to receive my pick up code"
click at [956, 413] on span at bounding box center [956, 415] width 16 height 16
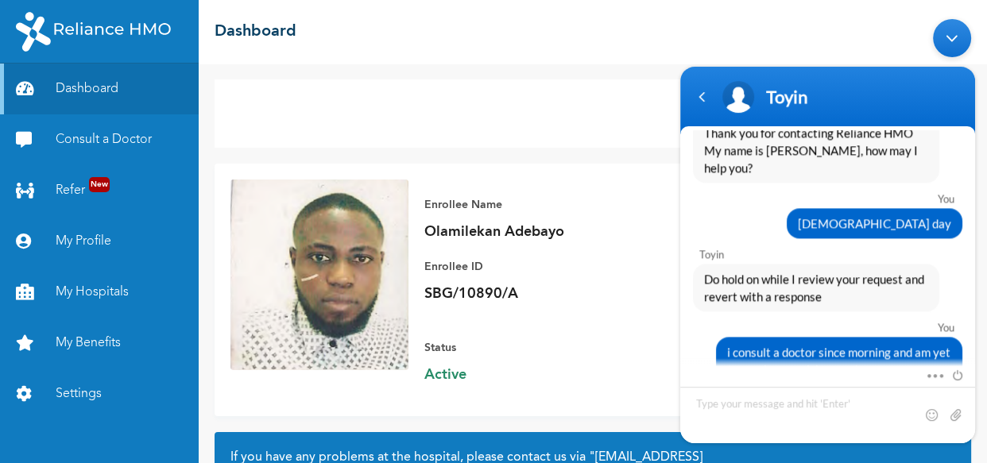
click at [714, 24] on body "Toyin You HI [PERSON_NAME] Enrollee Web Assistant Hello [PERSON_NAME] Welcome t…" at bounding box center [828, 231] width 311 height 440
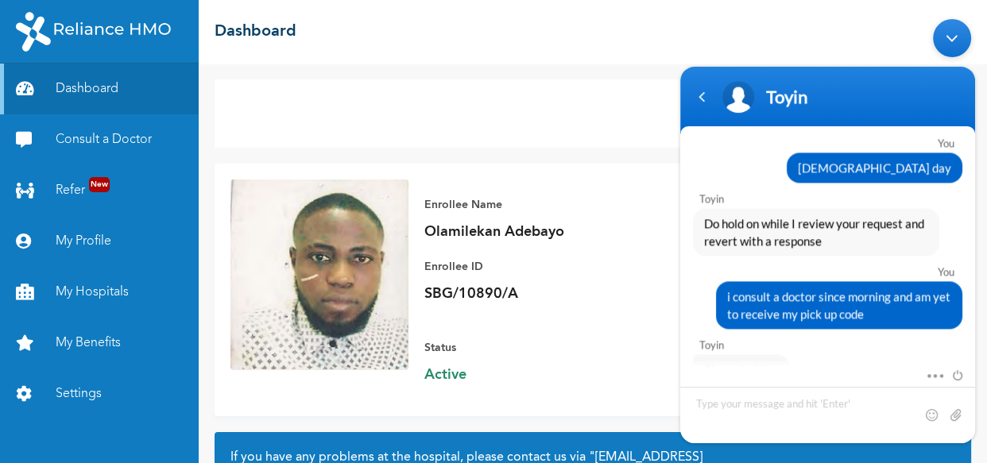
scroll to position [1842, 0]
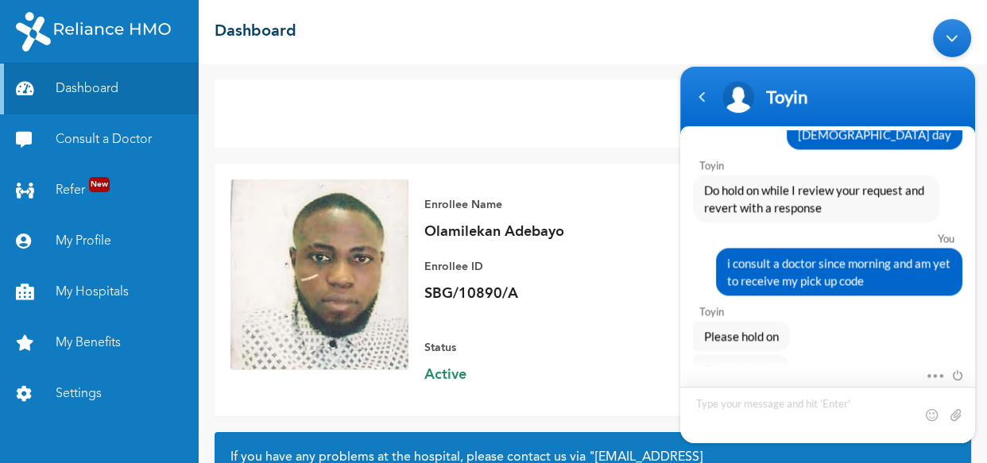
click at [772, 402] on textarea "Type your message and hit 'Enter'" at bounding box center [828, 415] width 295 height 56
type textarea "av had u"
click at [954, 417] on span at bounding box center [956, 415] width 16 height 16
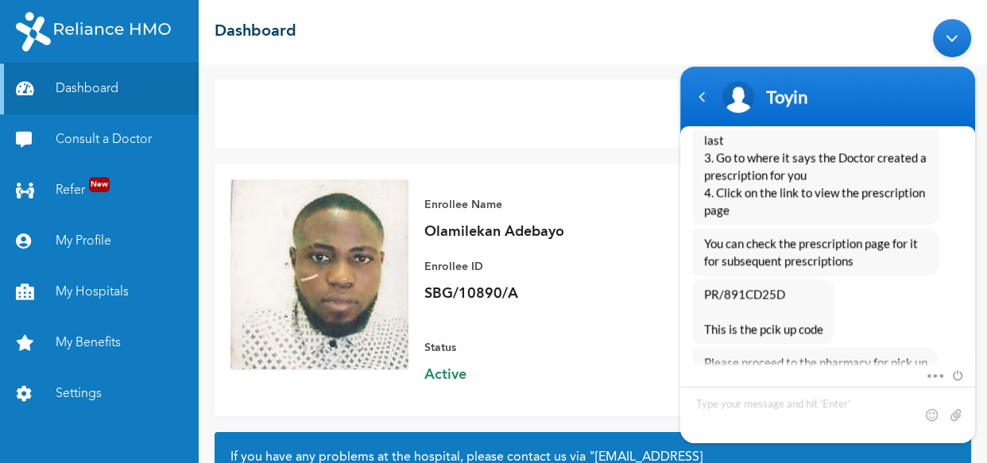
scroll to position [2313, 0]
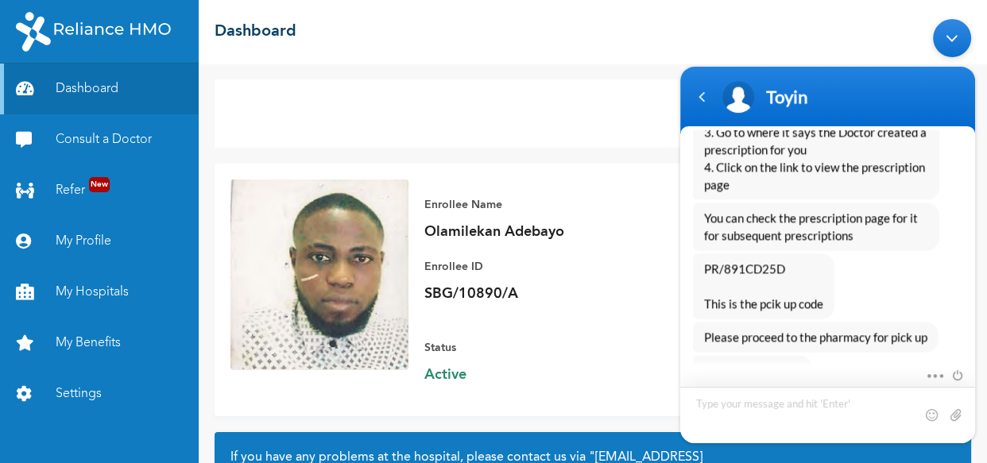
click at [812, 403] on textarea "Type your message and hit 'Enter'" at bounding box center [828, 415] width 295 height 56
type textarea "tanks"
click at [952, 415] on span at bounding box center [956, 415] width 16 height 16
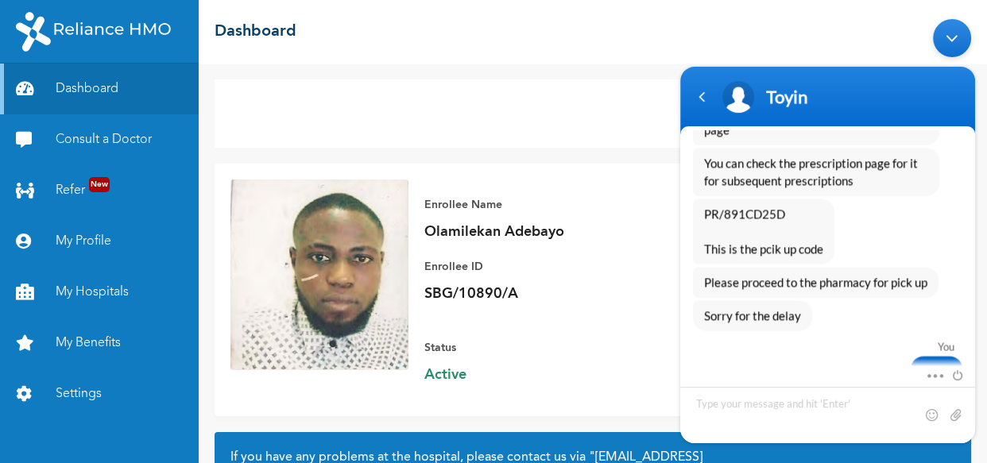
click at [781, 30] on body "Toyin You HI [PERSON_NAME] Enrollee Web Assistant Hello [PERSON_NAME] Welcome t…" at bounding box center [828, 231] width 311 height 440
